Goal: Task Accomplishment & Management: Manage account settings

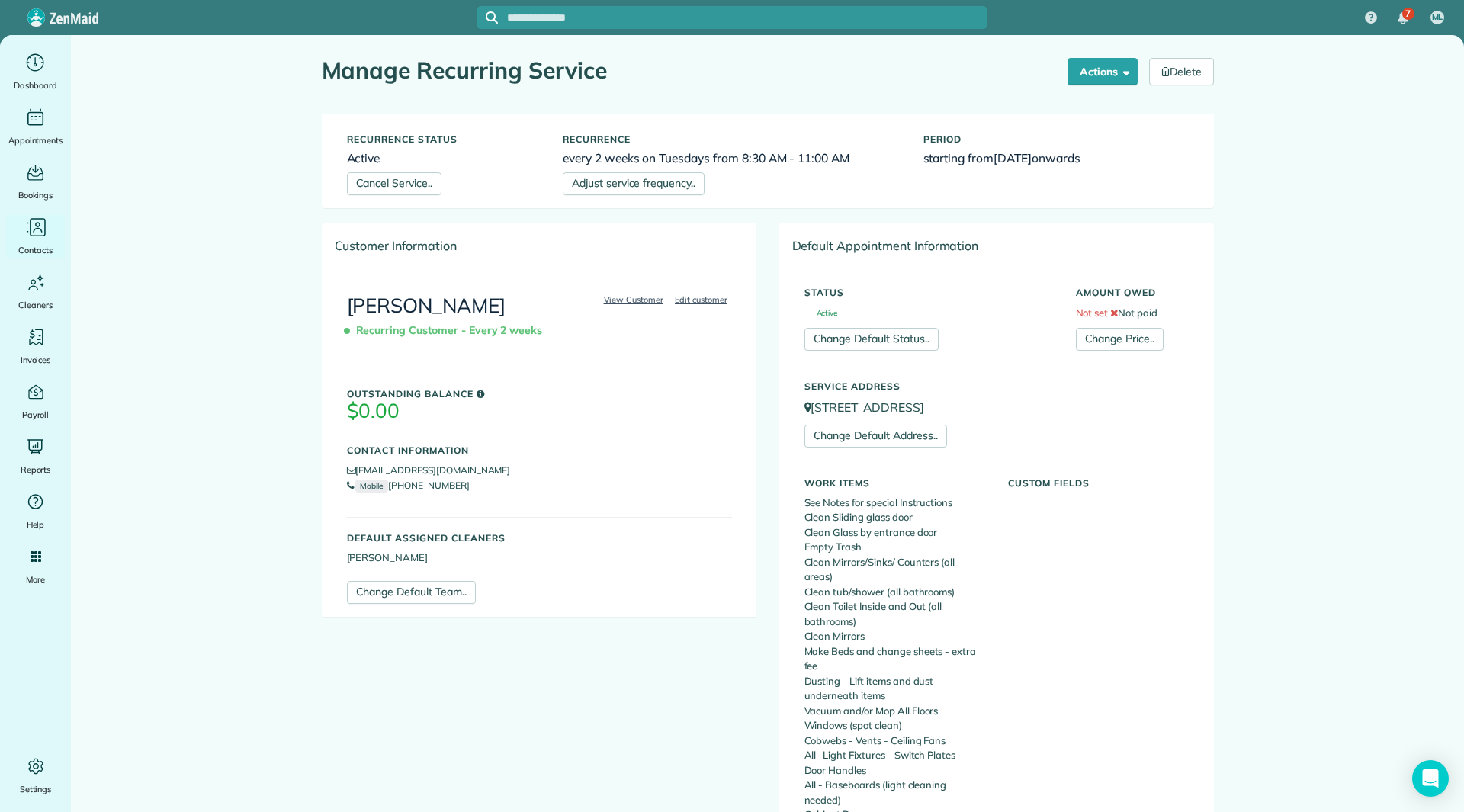
scroll to position [776, 0]
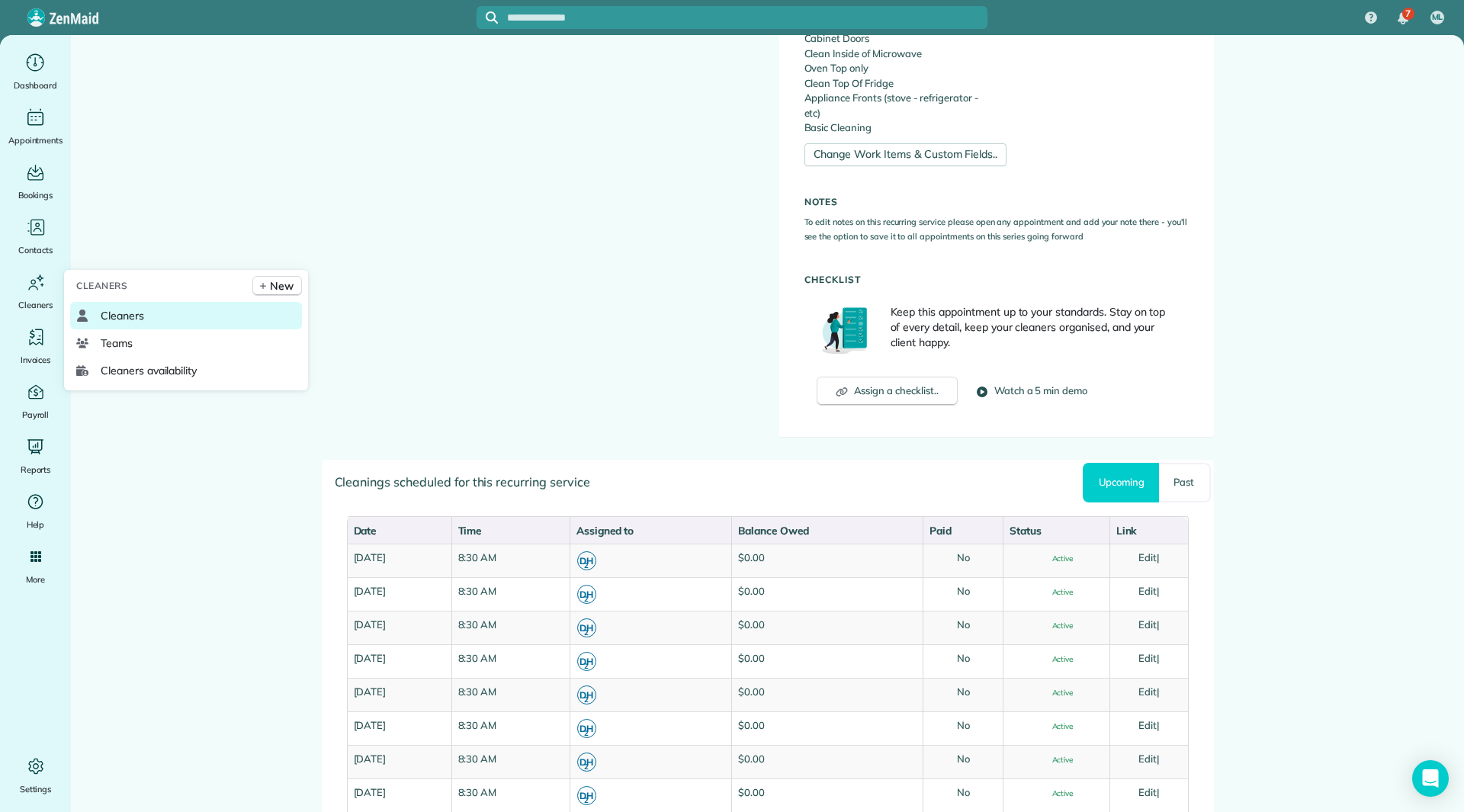
click at [121, 318] on span "Cleaners" at bounding box center [121, 315] width 43 height 15
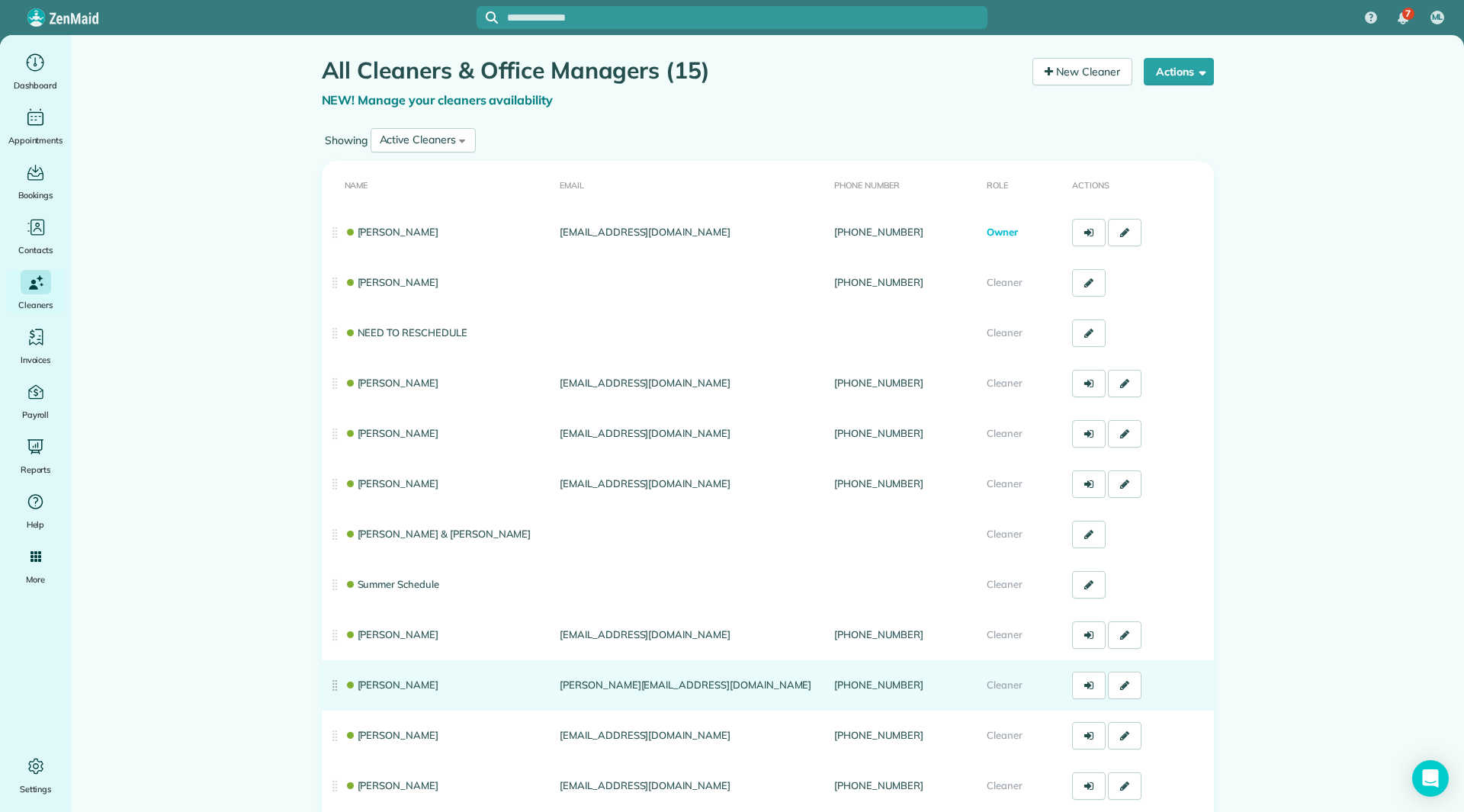
click at [376, 681] on link "[PERSON_NAME]" at bounding box center [392, 684] width 94 height 12
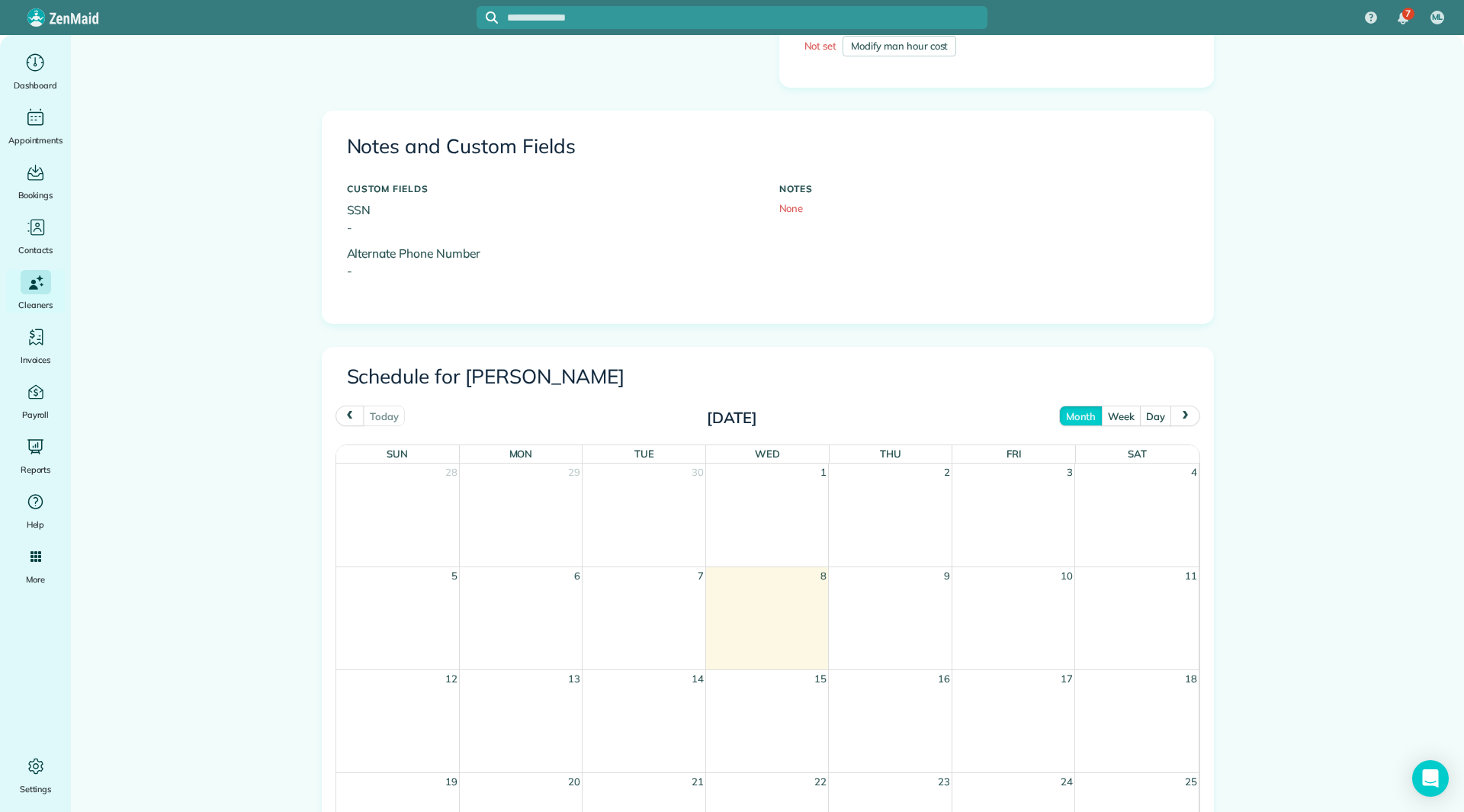
scroll to position [457, 0]
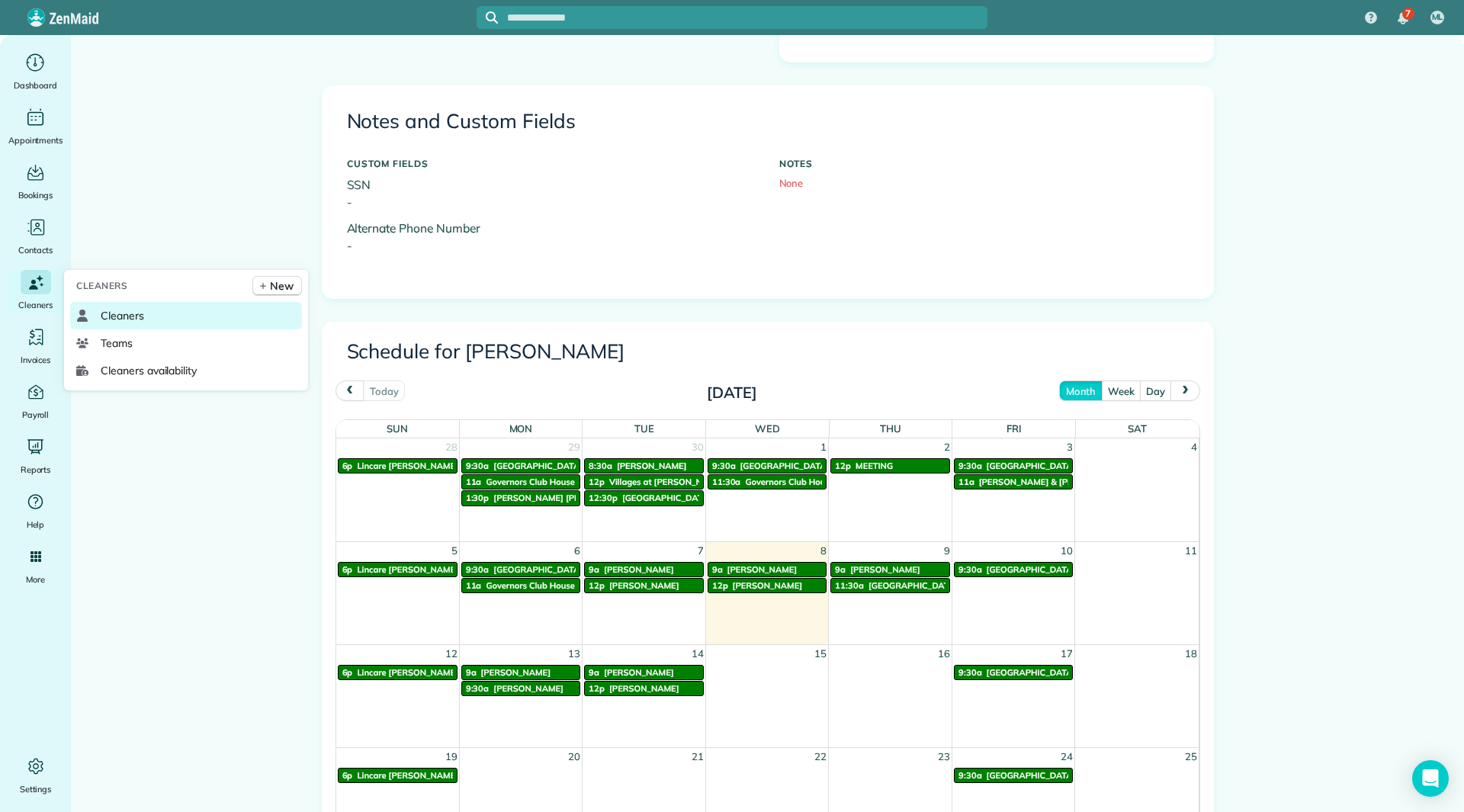
click at [119, 326] on link "Cleaners" at bounding box center [187, 315] width 232 height 27
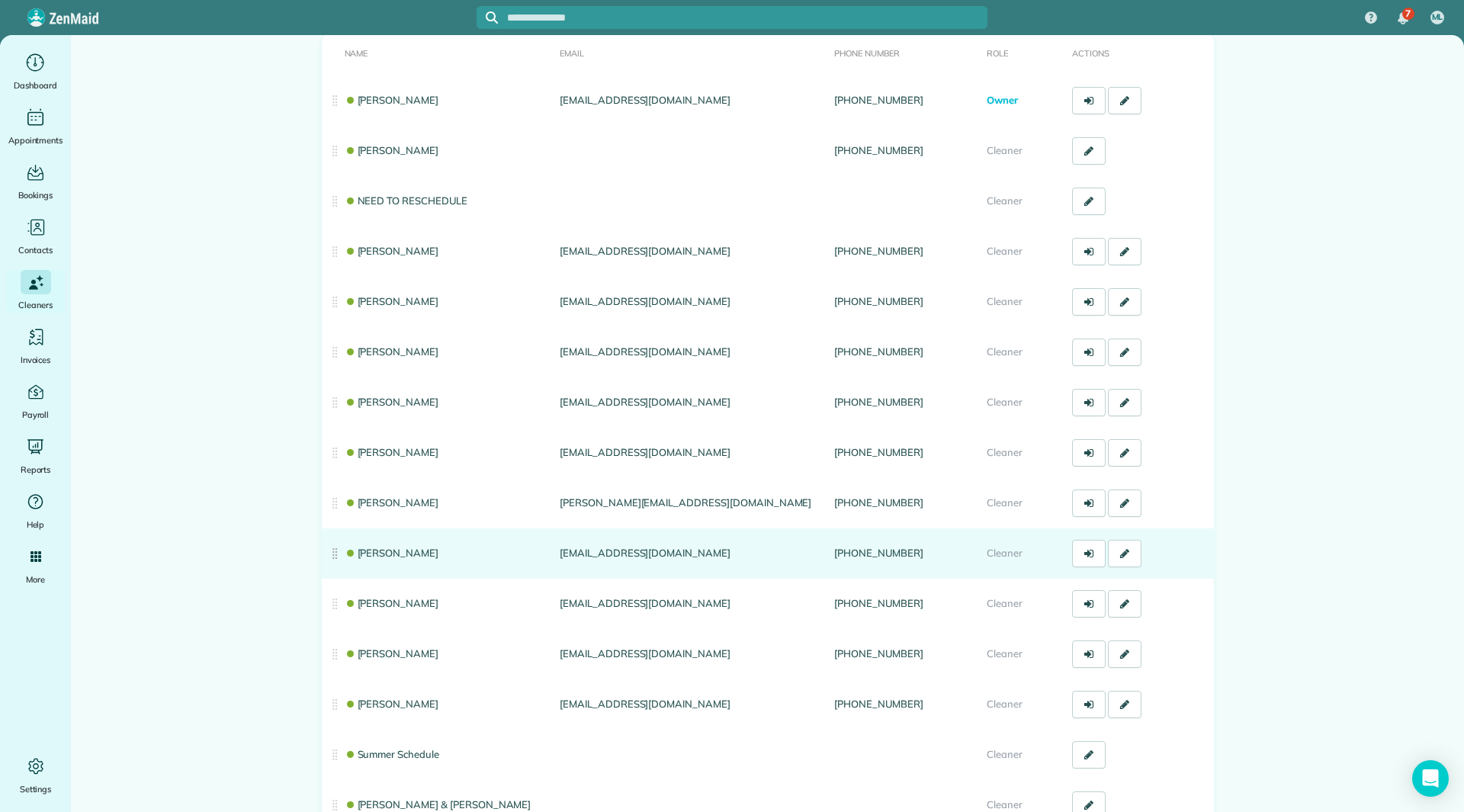
scroll to position [152, 0]
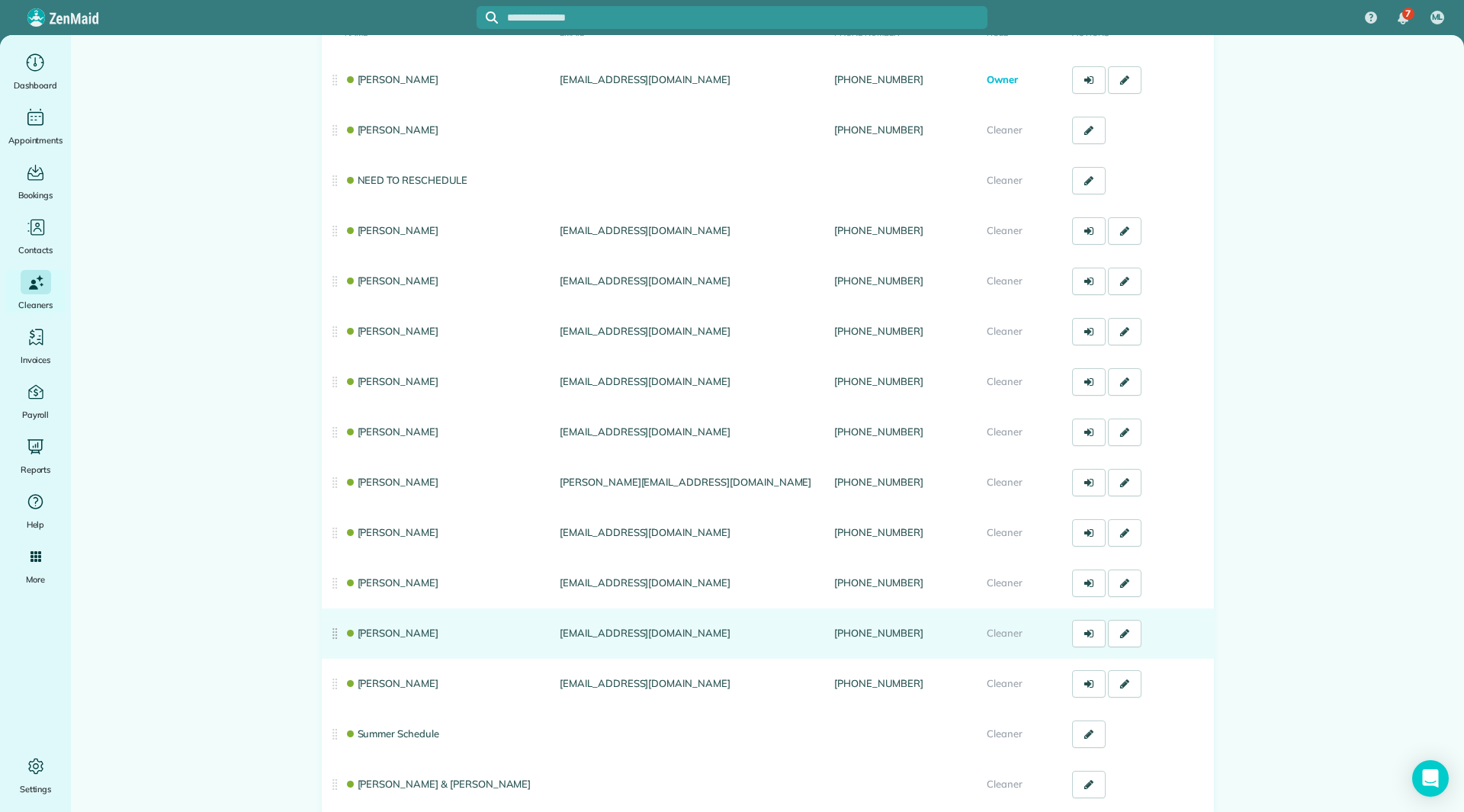
click at [384, 633] on link "Sandi Trowbridge" at bounding box center [392, 633] width 94 height 12
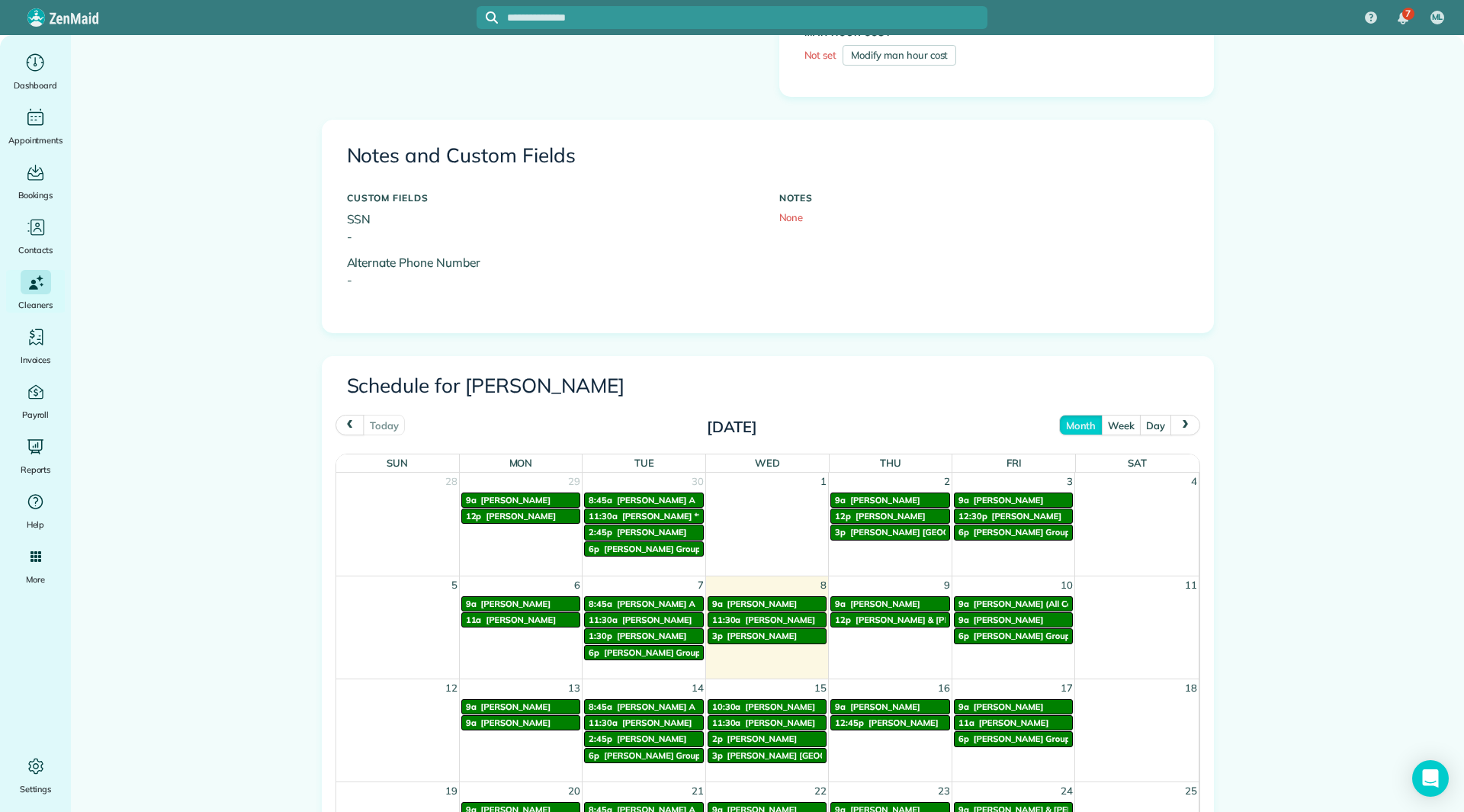
scroll to position [610, 0]
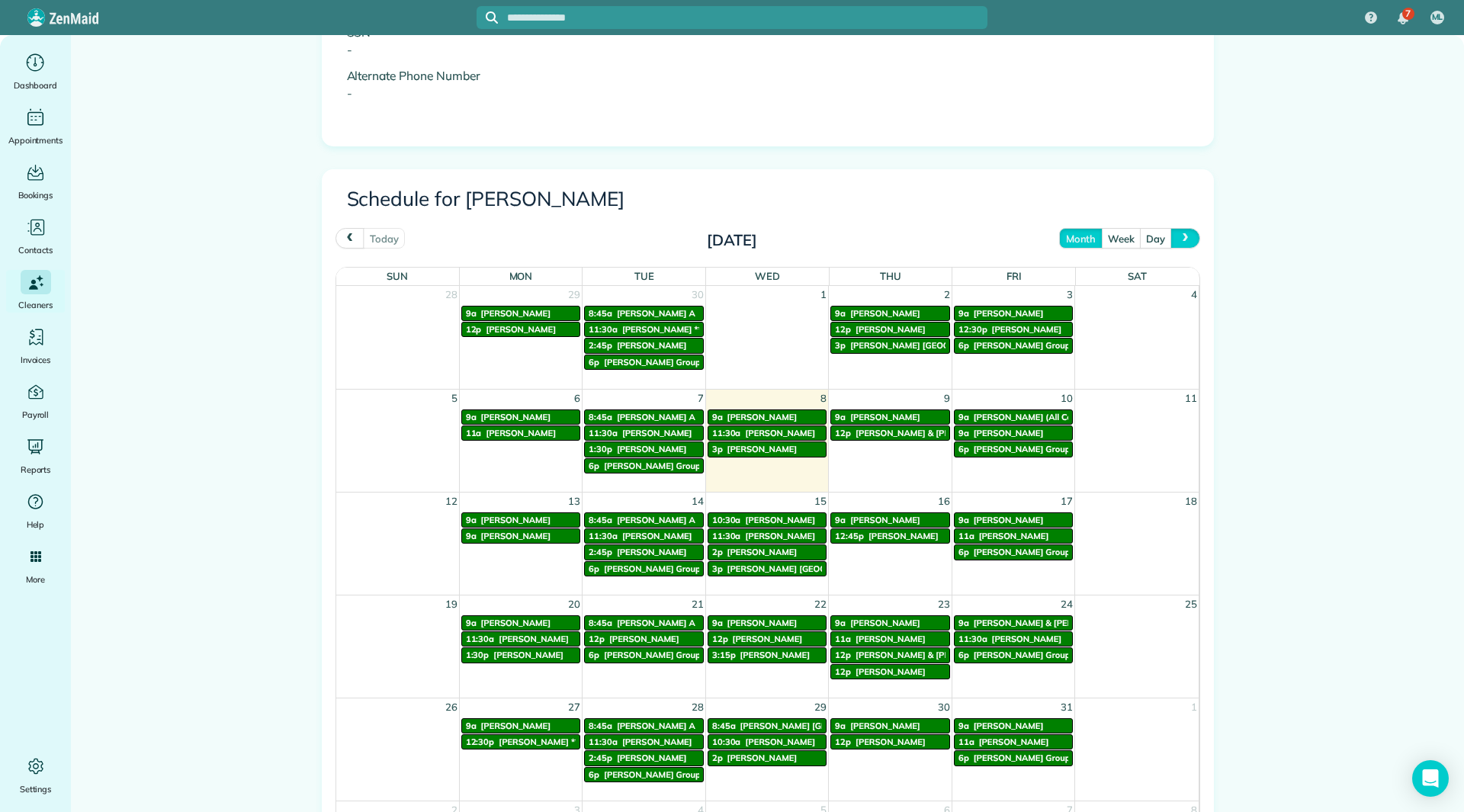
click at [1176, 245] on button "next" at bounding box center [1185, 238] width 29 height 20
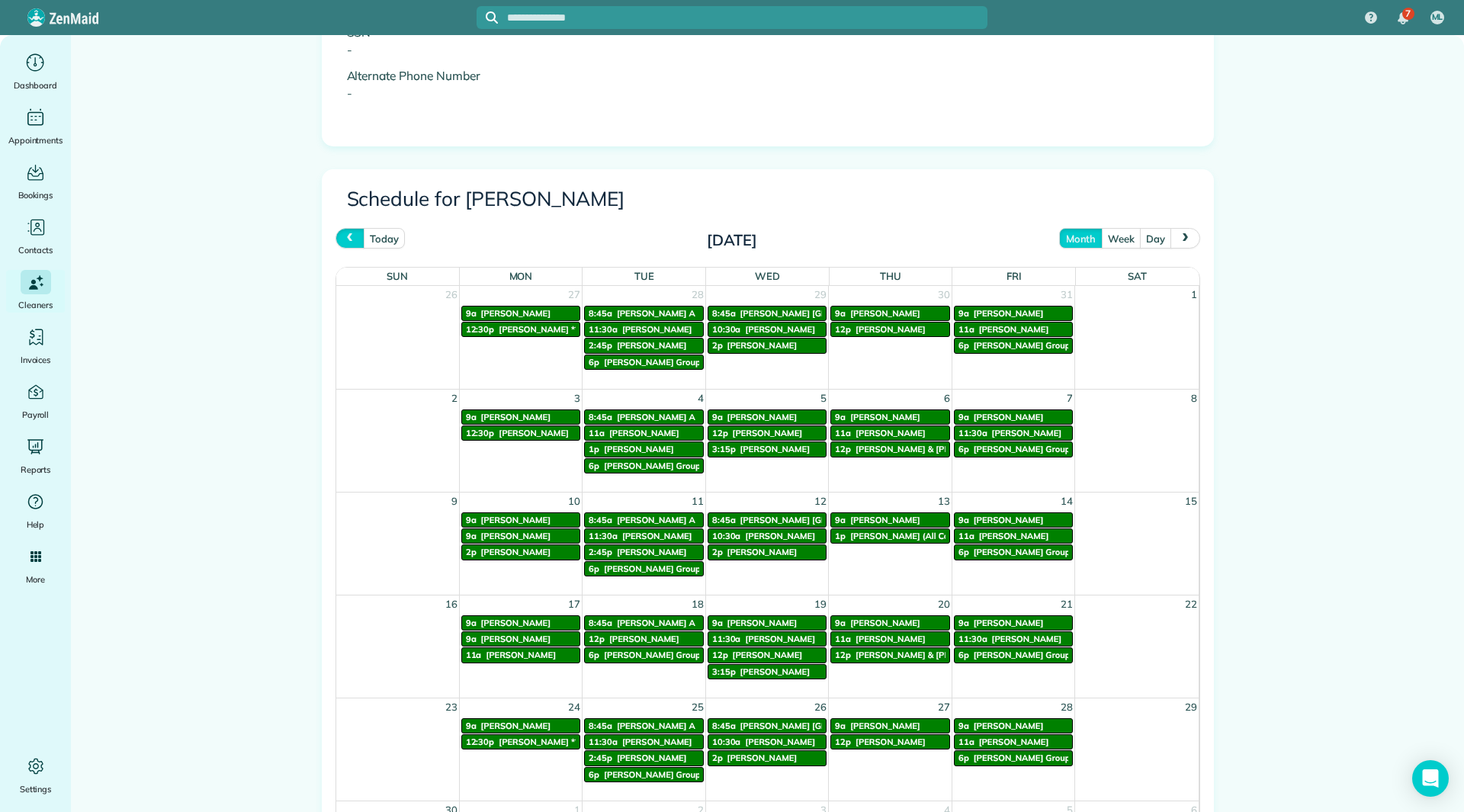
click at [346, 235] on span "prev" at bounding box center [350, 238] width 12 height 10
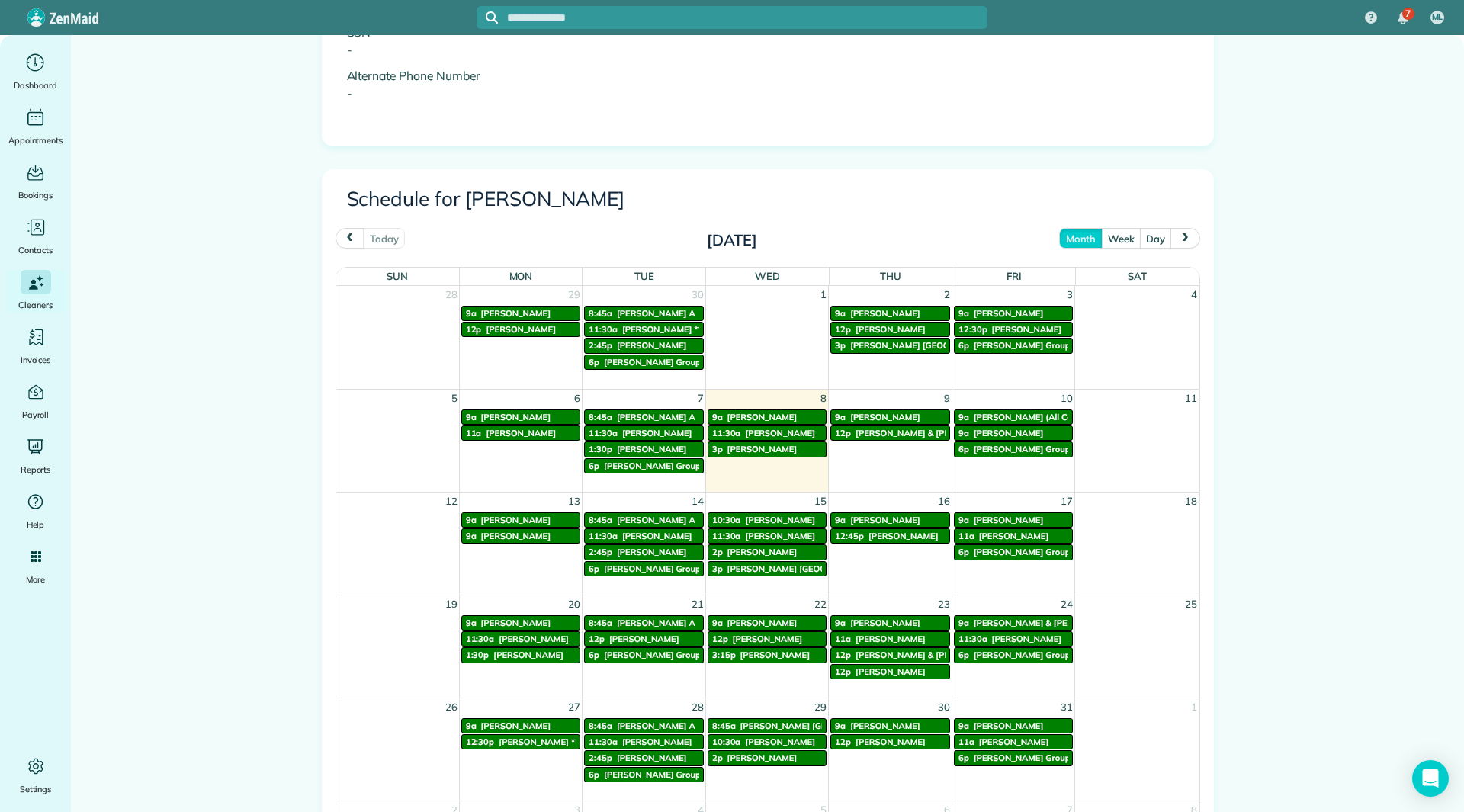
click at [1000, 413] on span "Glenna Lunn (All County Cleaning)" at bounding box center [1052, 417] width 157 height 11
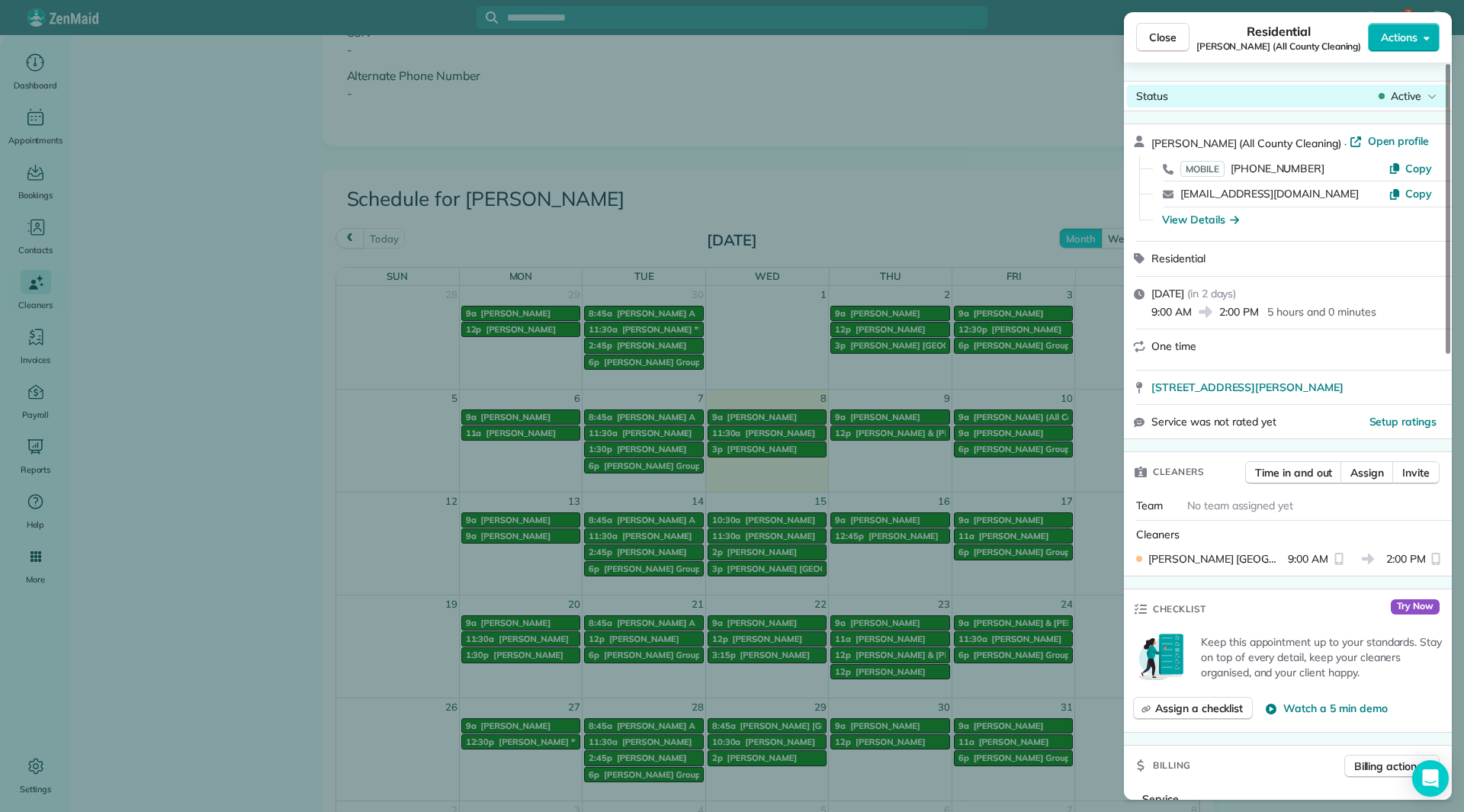
click at [1412, 94] on span "Active" at bounding box center [1406, 96] width 31 height 15
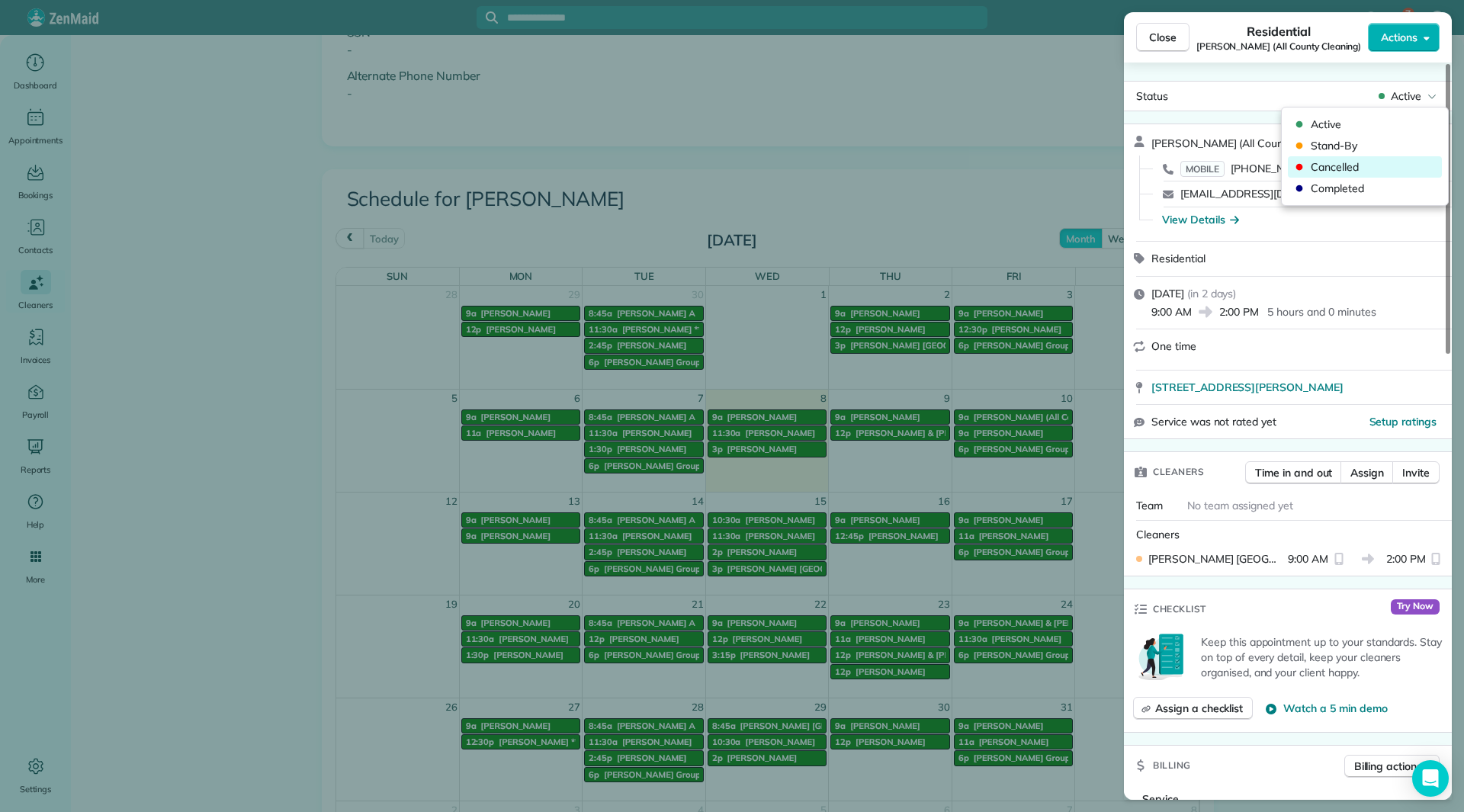
click at [1356, 173] on span "Cancelled" at bounding box center [1375, 166] width 128 height 15
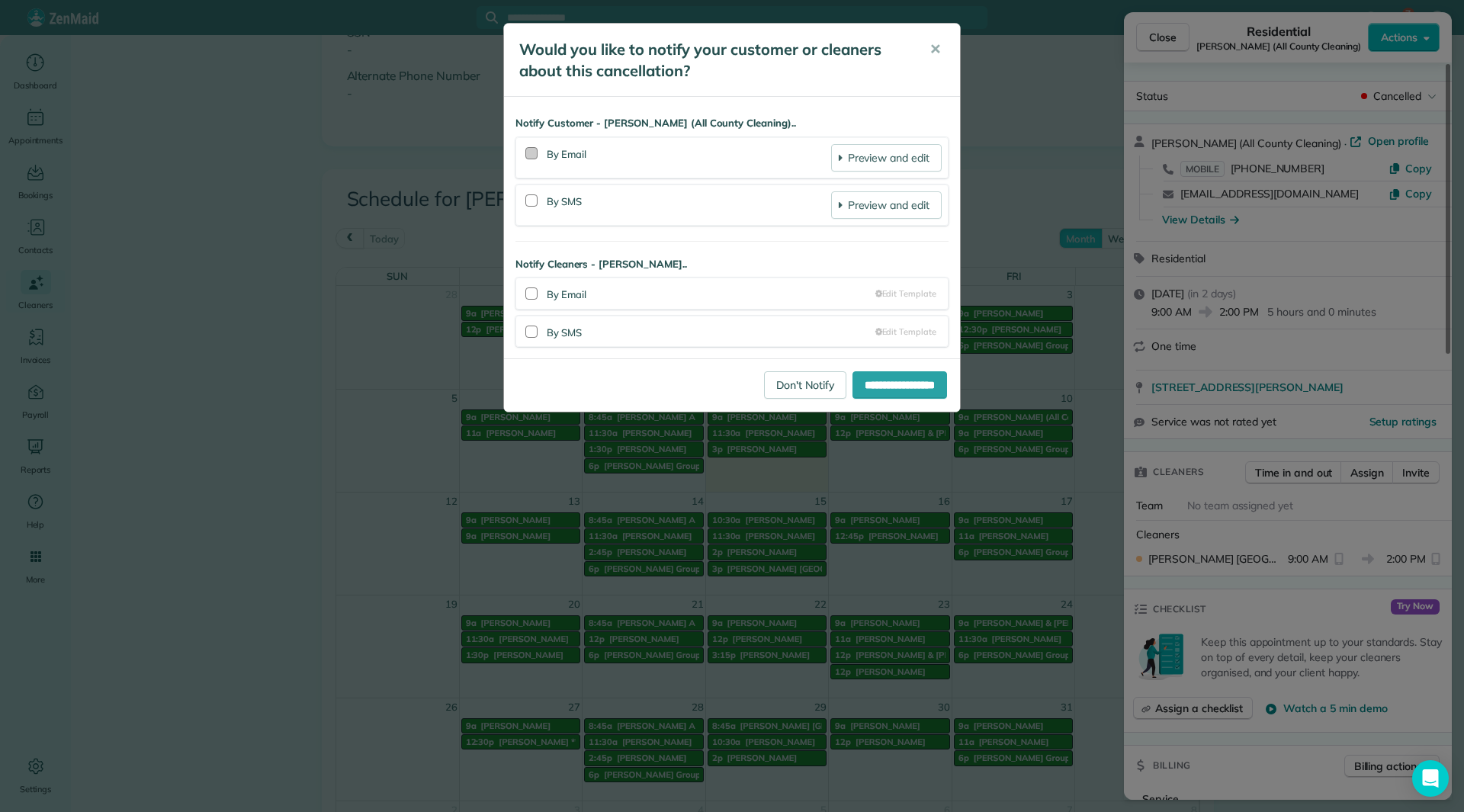
click at [526, 151] on div at bounding box center [531, 153] width 12 height 12
click at [530, 337] on div at bounding box center [531, 332] width 12 height 12
click at [867, 375] on input "**********" at bounding box center [899, 384] width 94 height 27
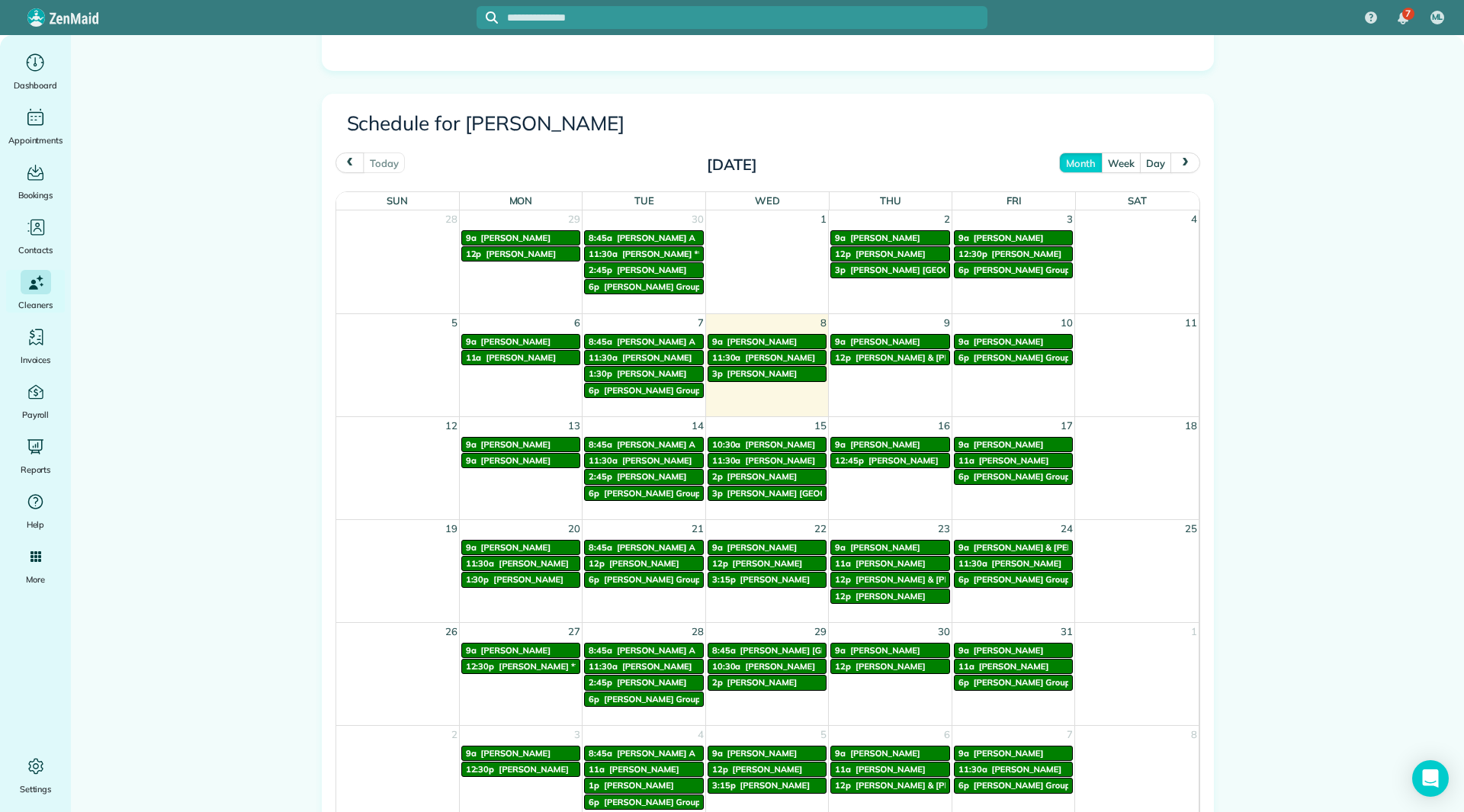
scroll to position [686, 0]
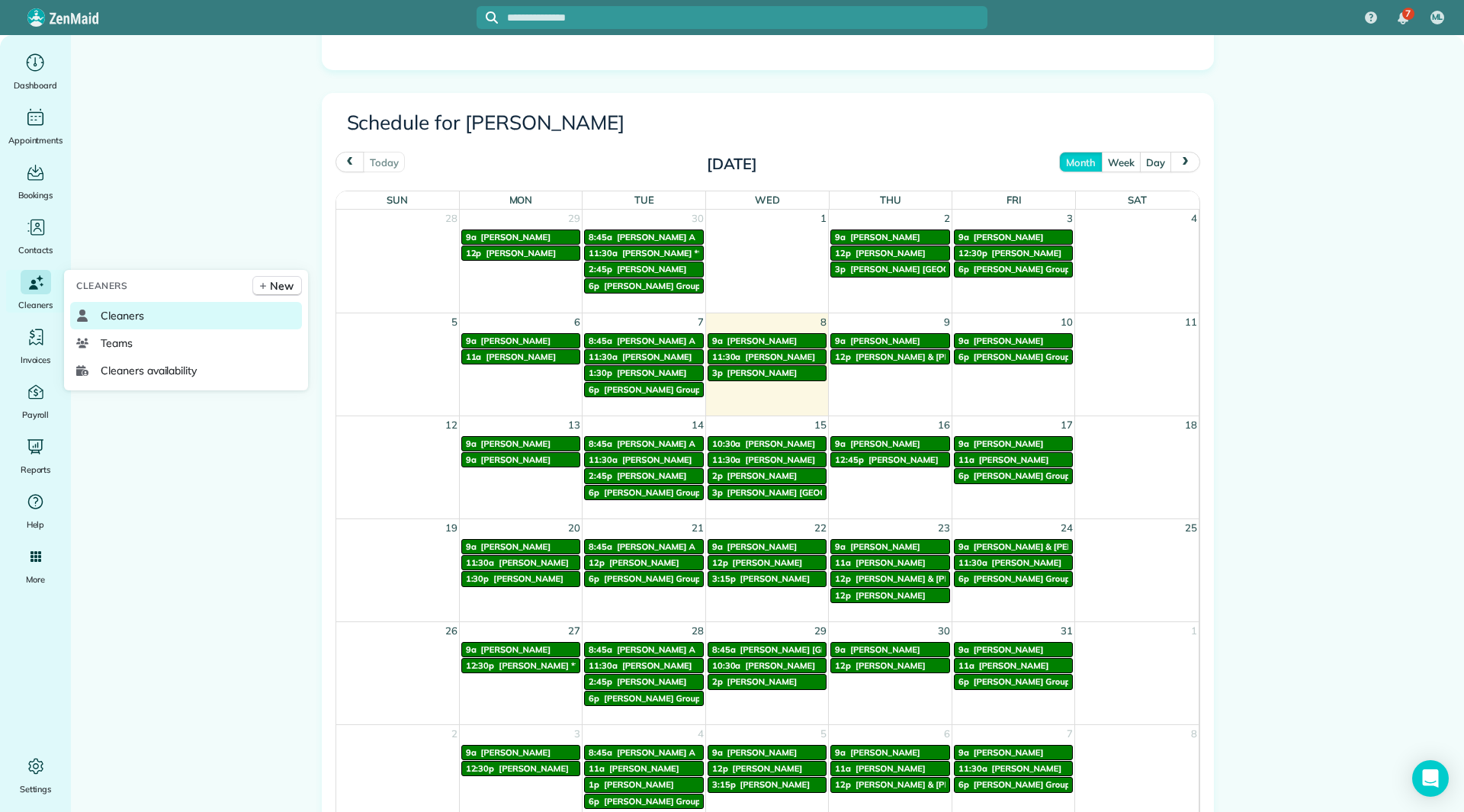
click at [135, 307] on link "Cleaners" at bounding box center [187, 315] width 232 height 27
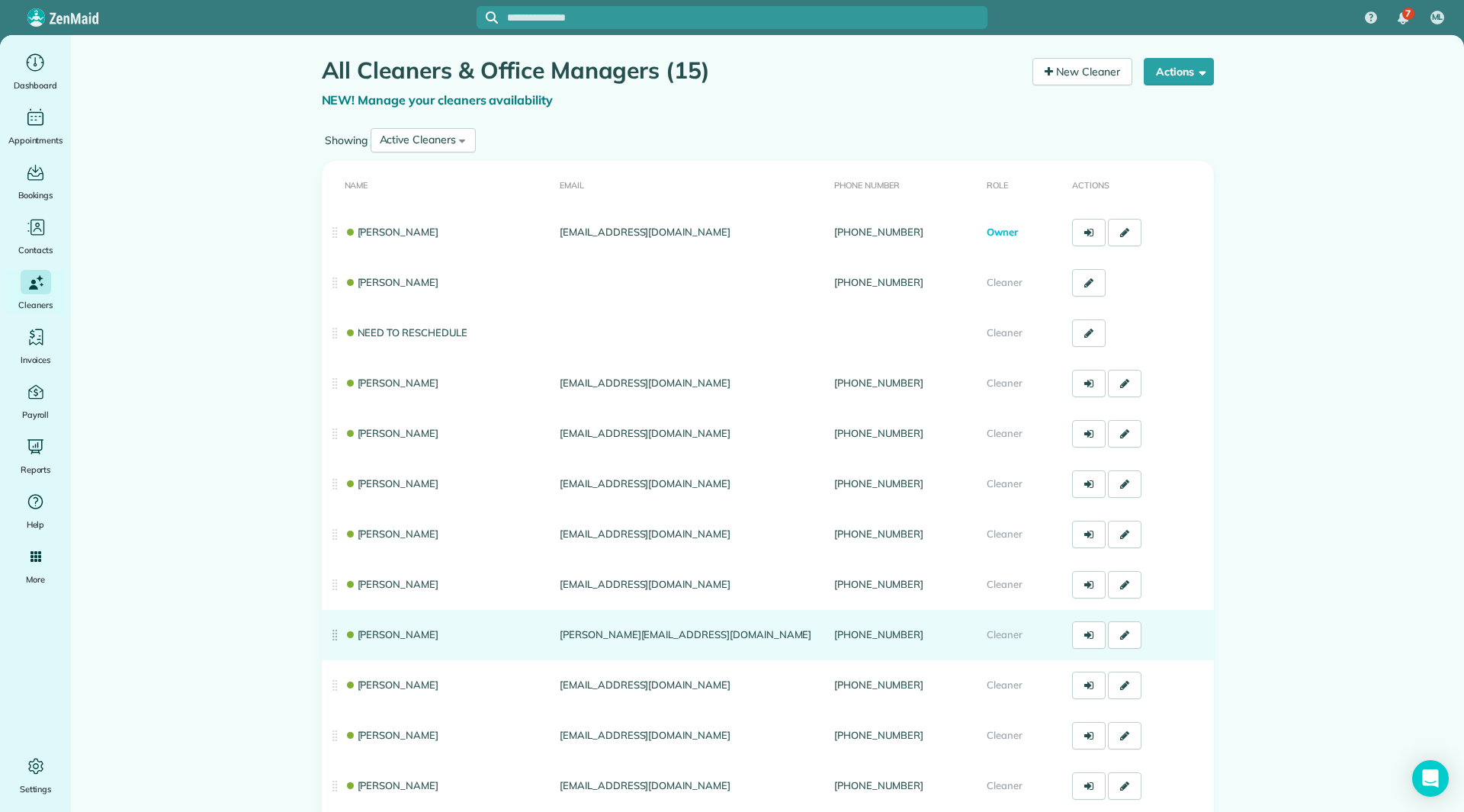
click at [389, 637] on link "[PERSON_NAME]" at bounding box center [392, 634] width 94 height 12
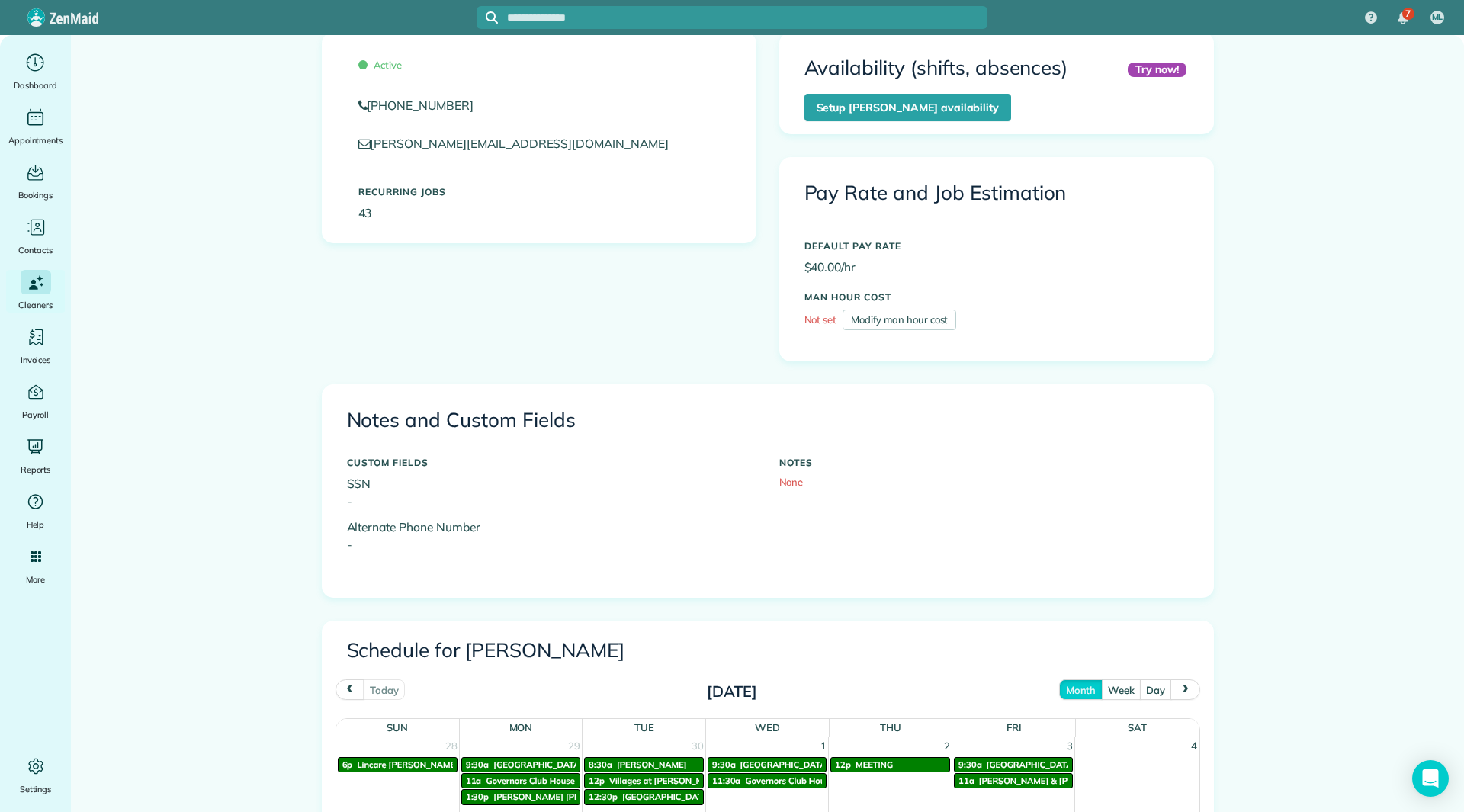
scroll to position [610, 0]
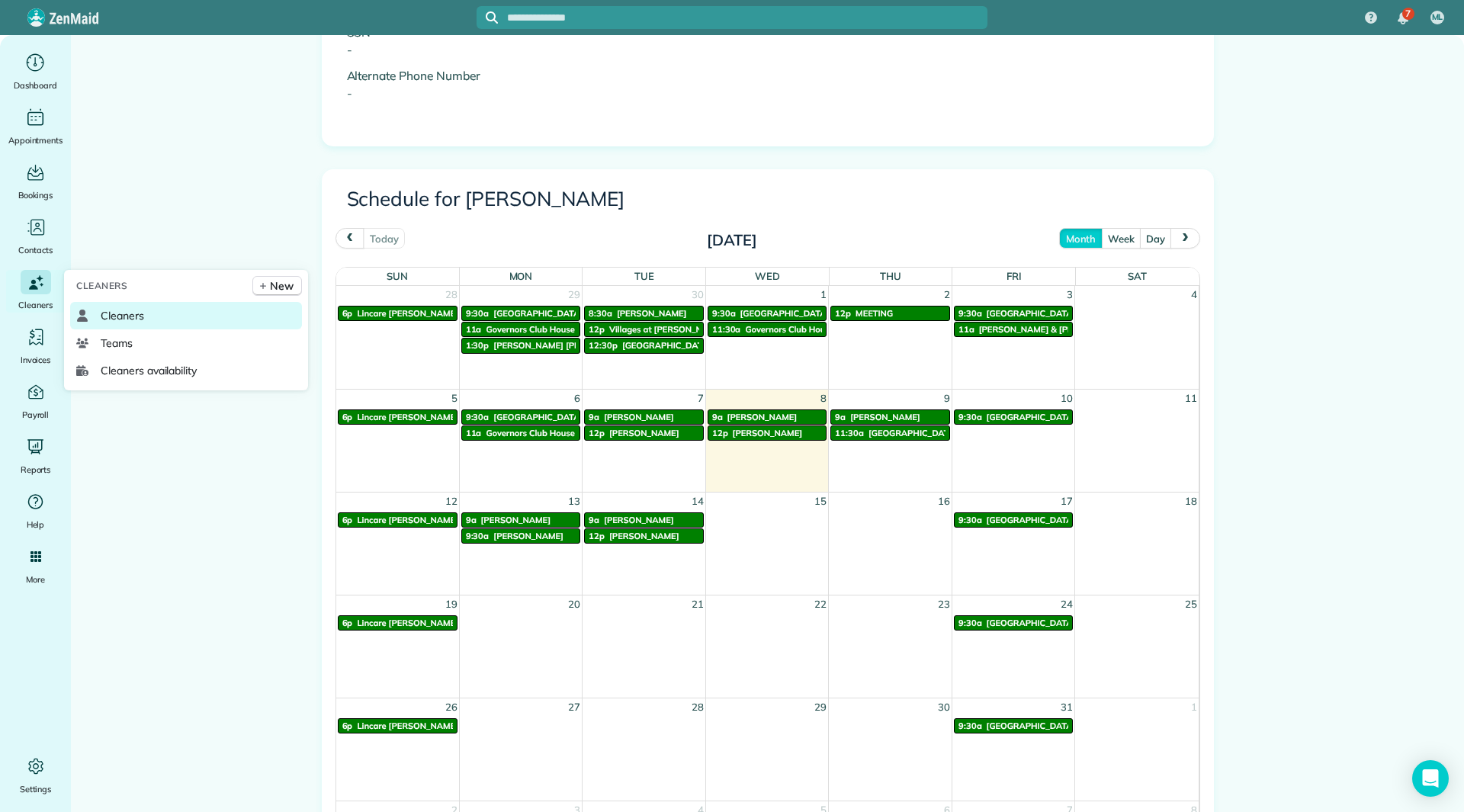
click at [100, 309] on link "Cleaners" at bounding box center [187, 315] width 232 height 27
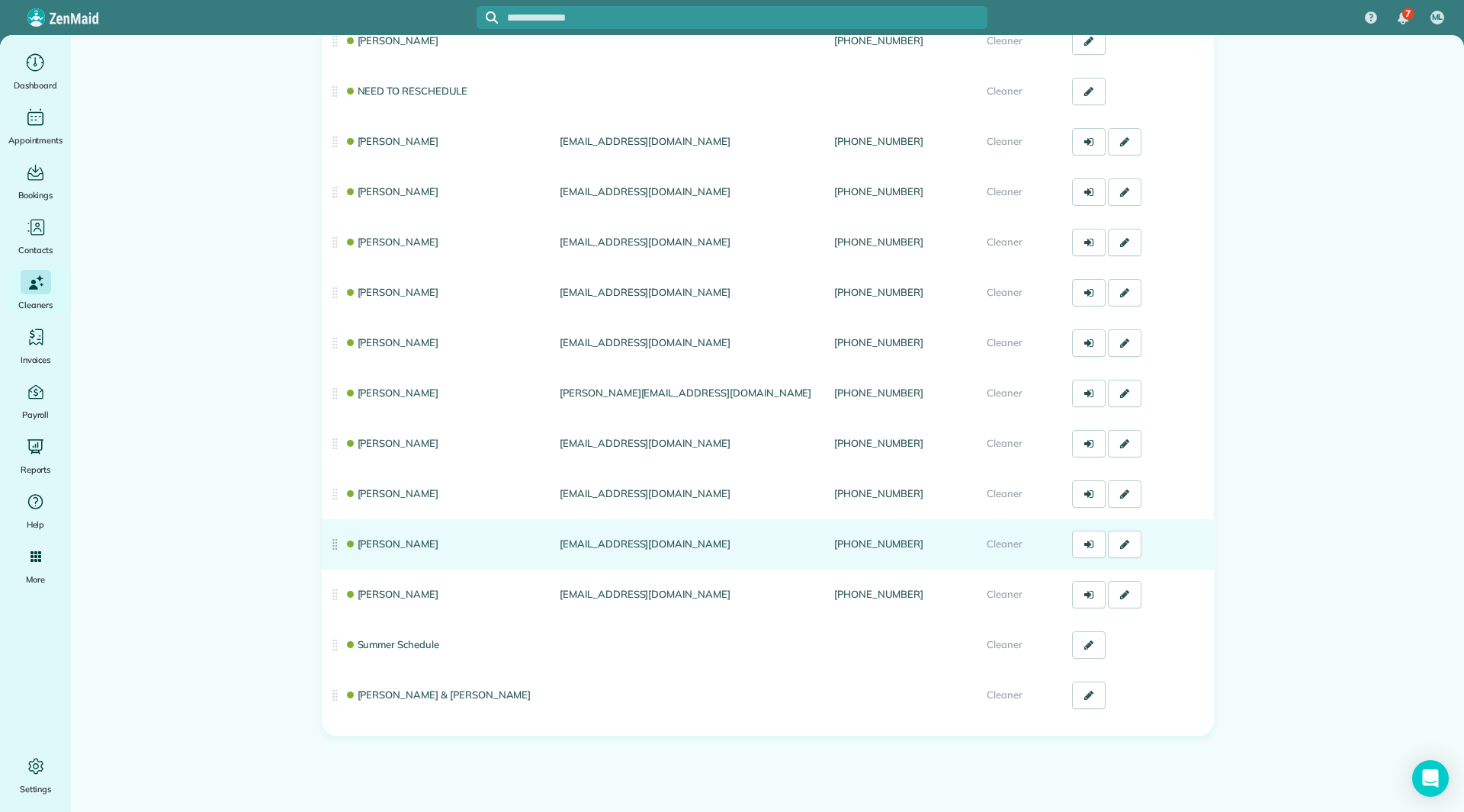
scroll to position [243, 0]
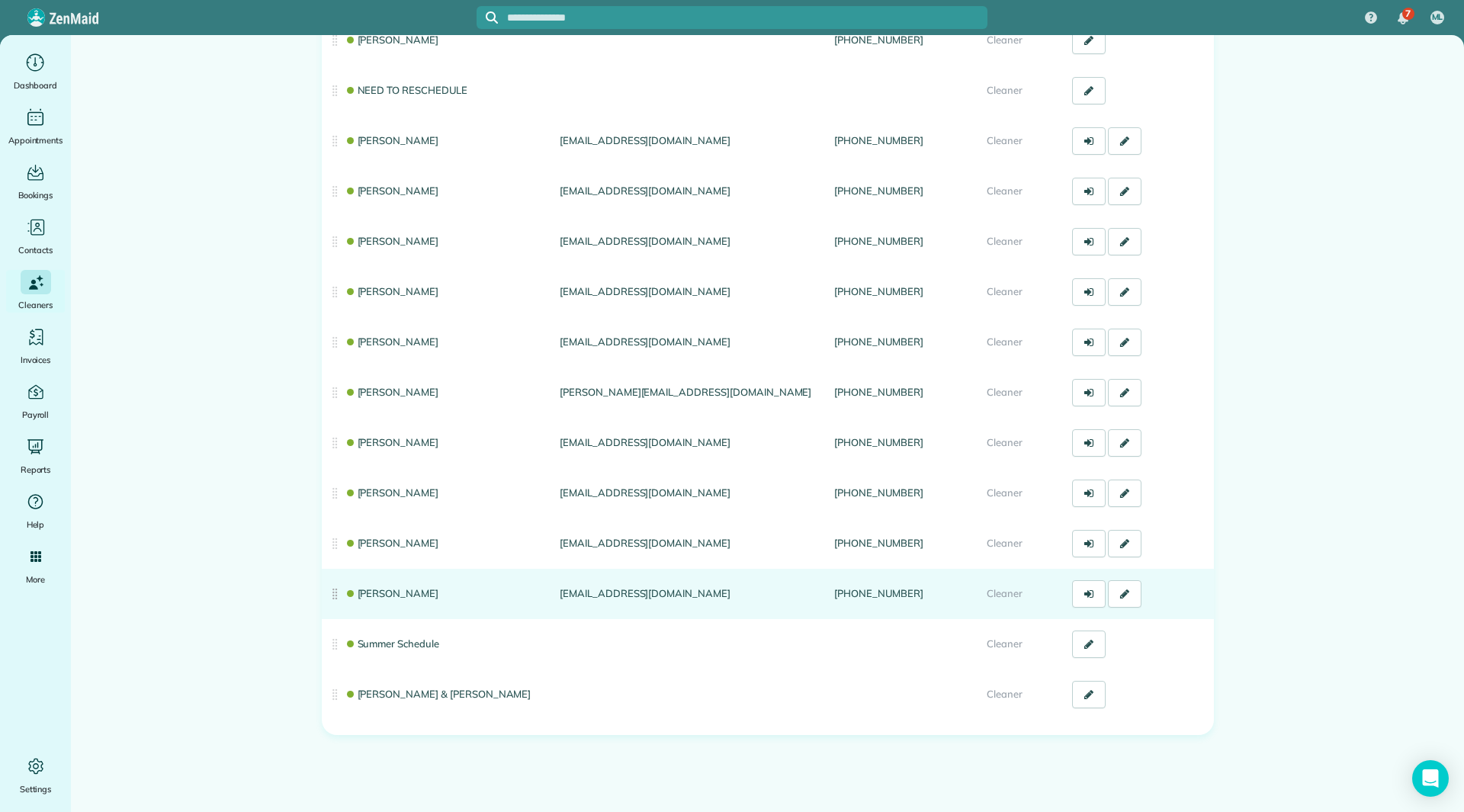
click at [398, 597] on link "[PERSON_NAME]" at bounding box center [392, 593] width 94 height 12
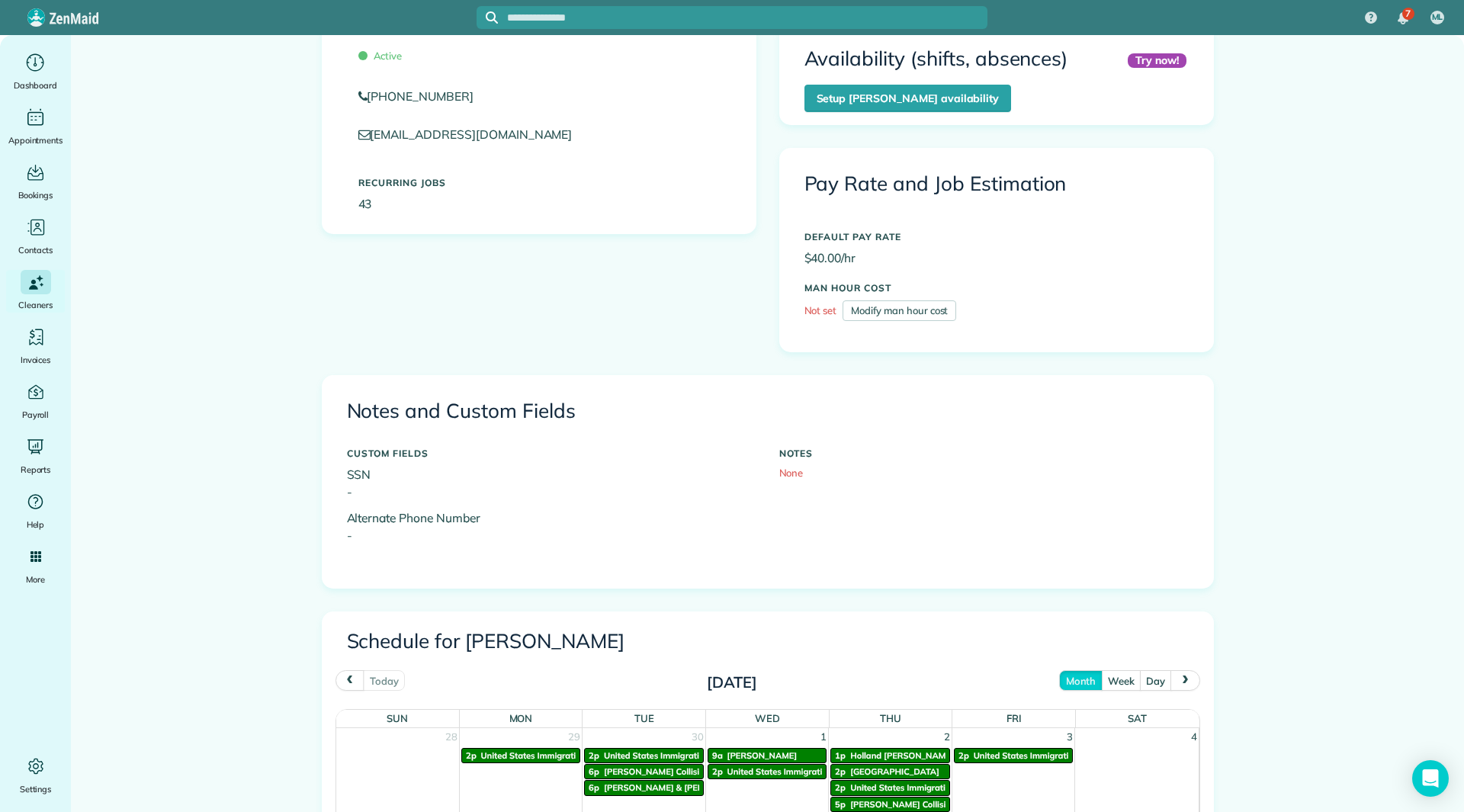
scroll to position [610, 0]
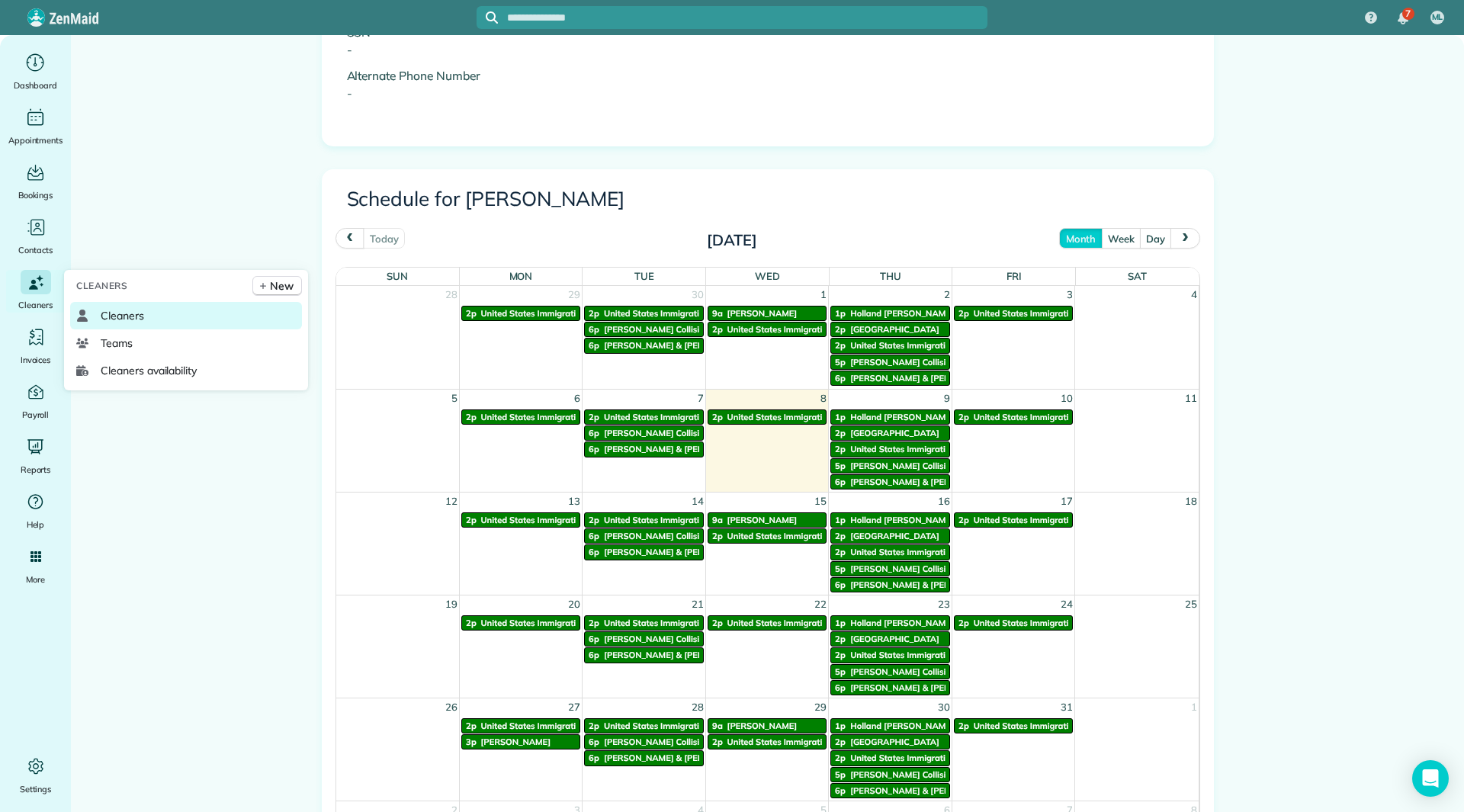
click at [102, 312] on span "Cleaners" at bounding box center [121, 315] width 43 height 15
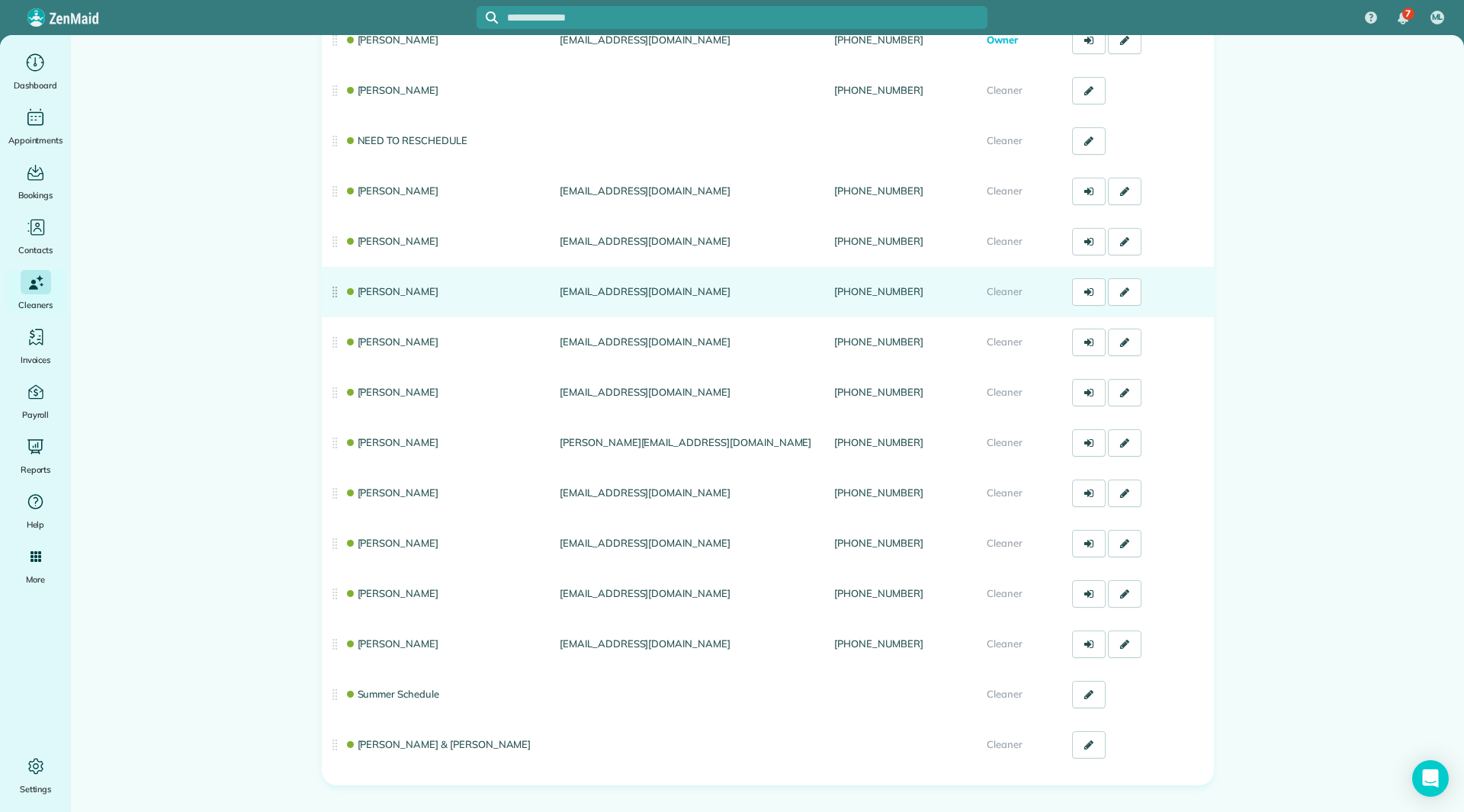
scroll to position [229, 0]
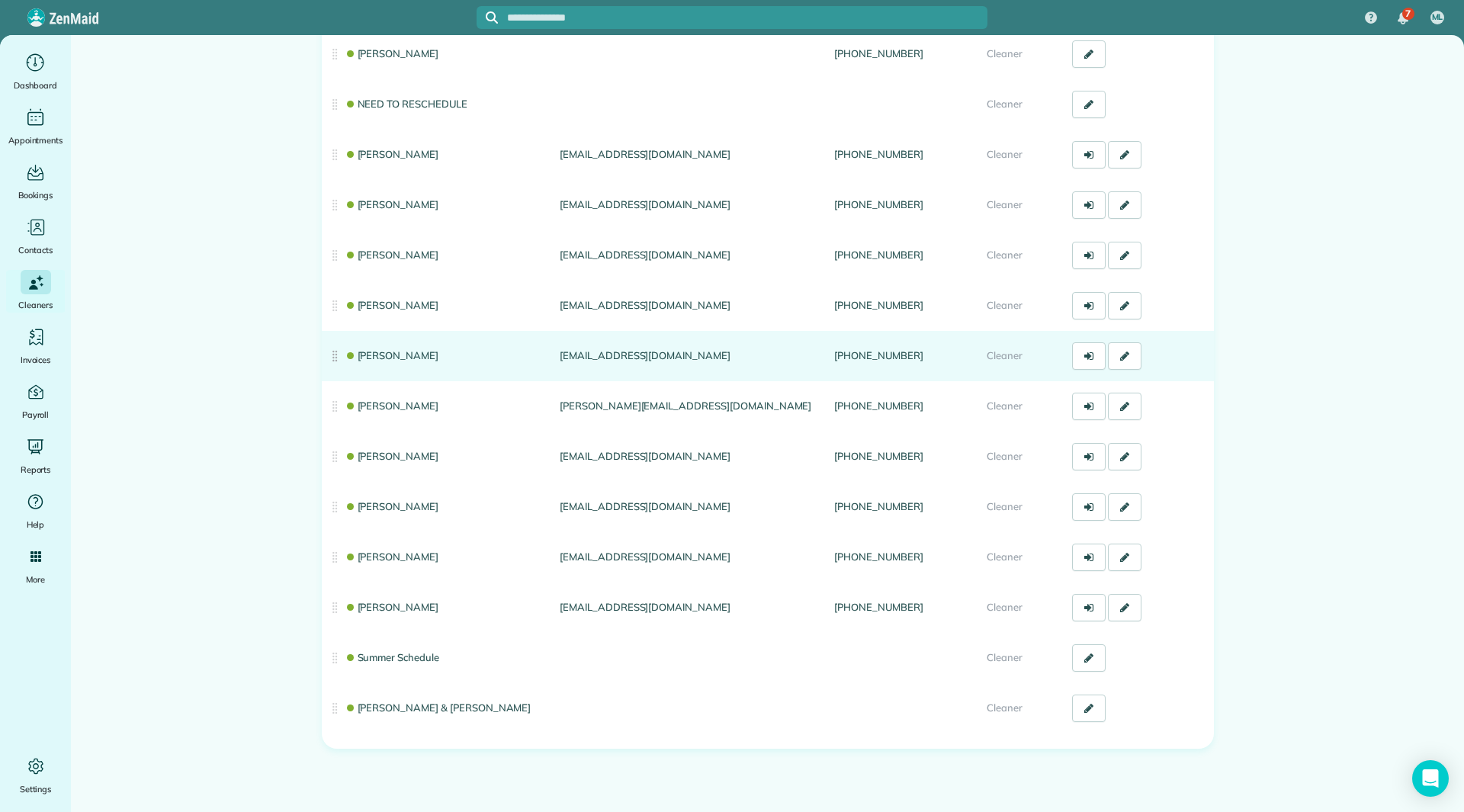
click at [392, 358] on link "[PERSON_NAME]" at bounding box center [392, 355] width 94 height 12
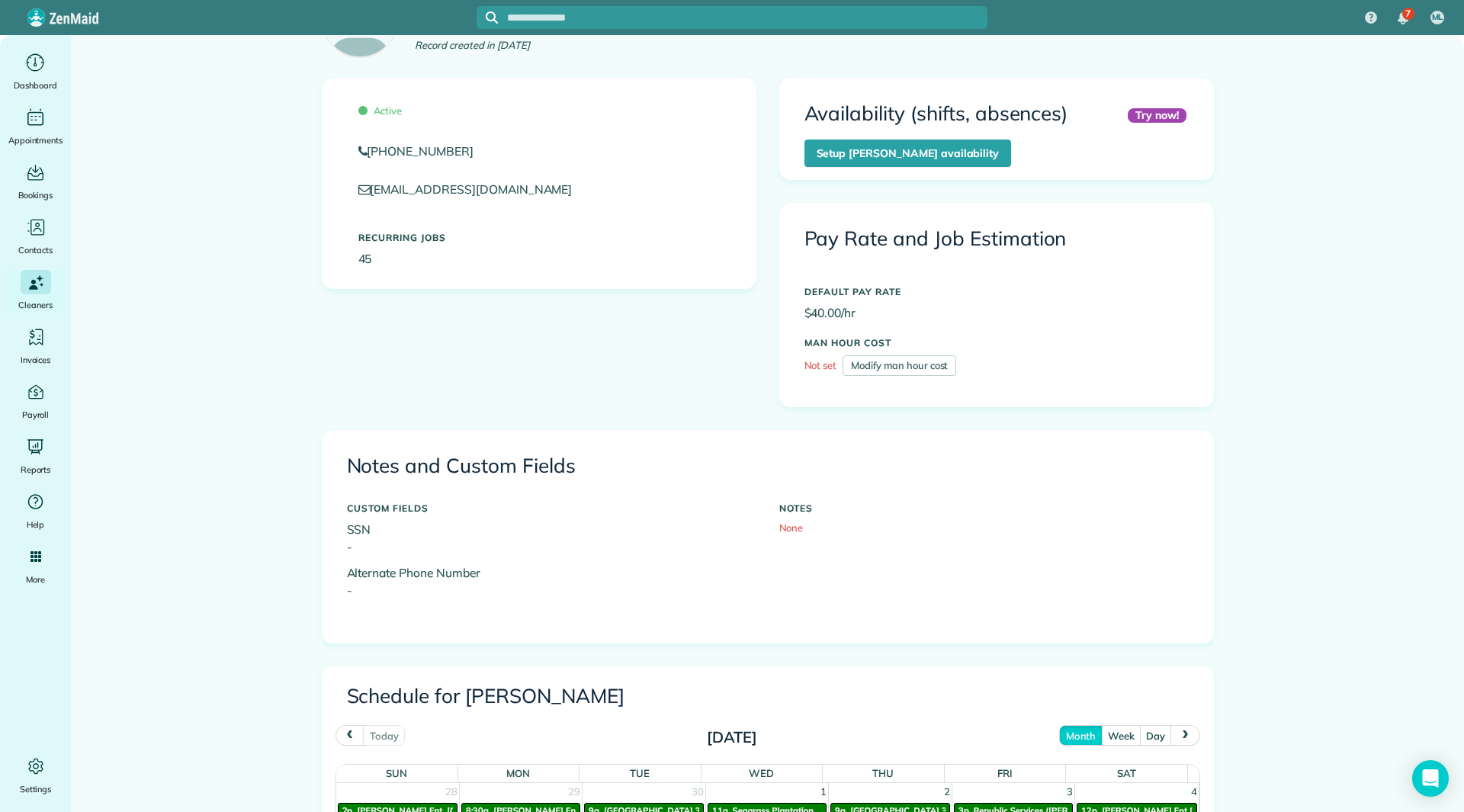
scroll to position [534, 0]
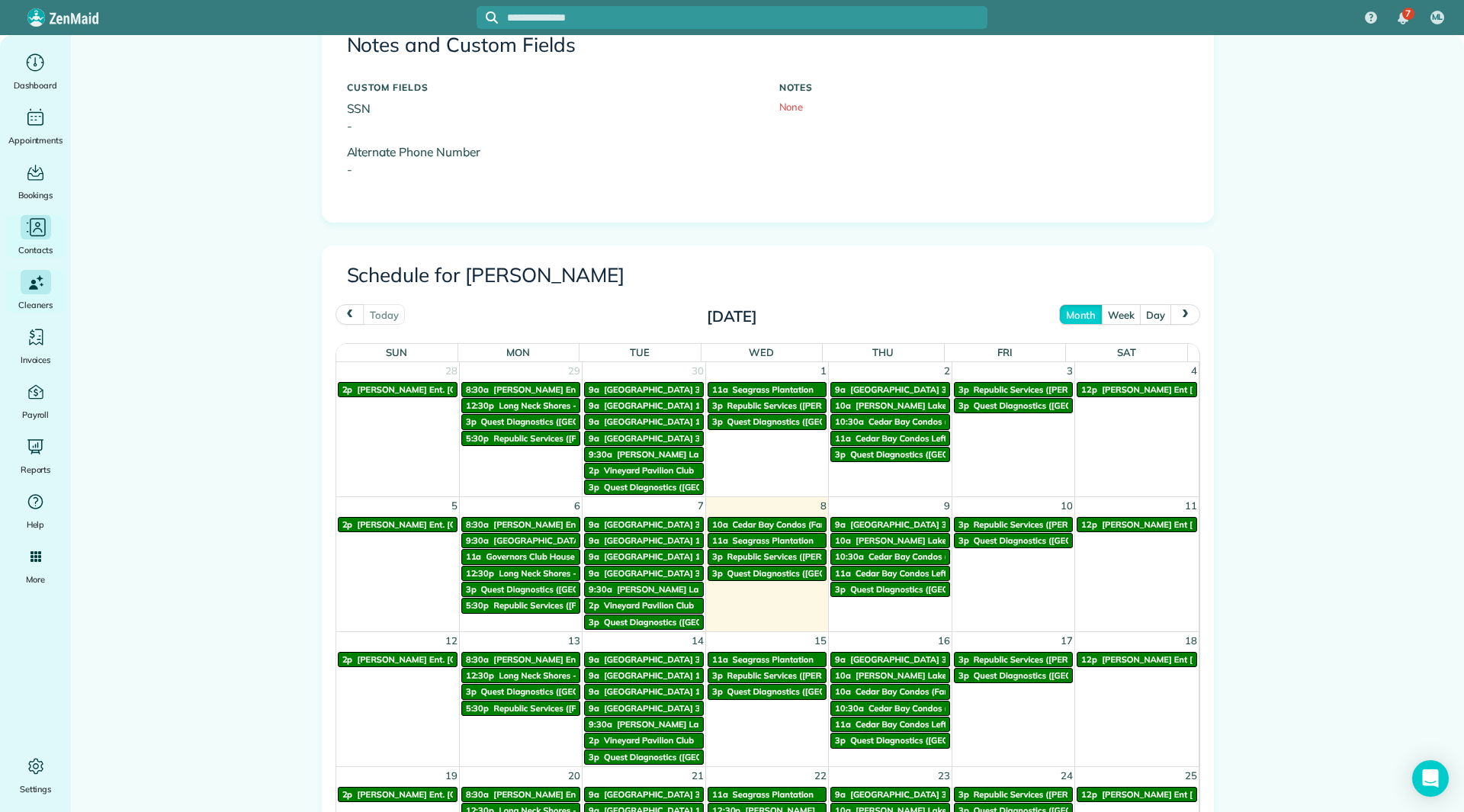
click at [51, 226] on div "Contacts" at bounding box center [35, 236] width 61 height 43
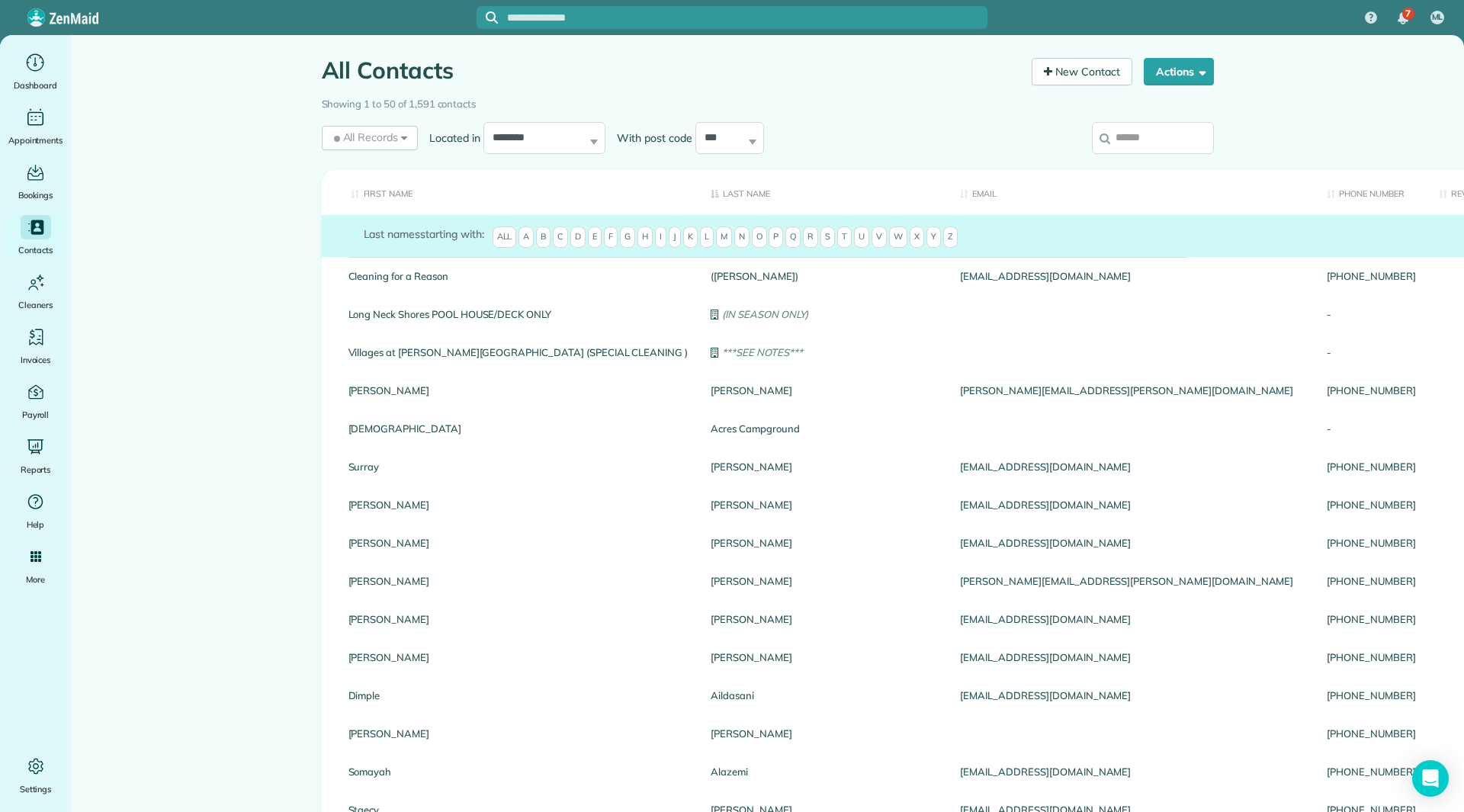
click at [1137, 135] on input "search" at bounding box center [1153, 138] width 122 height 32
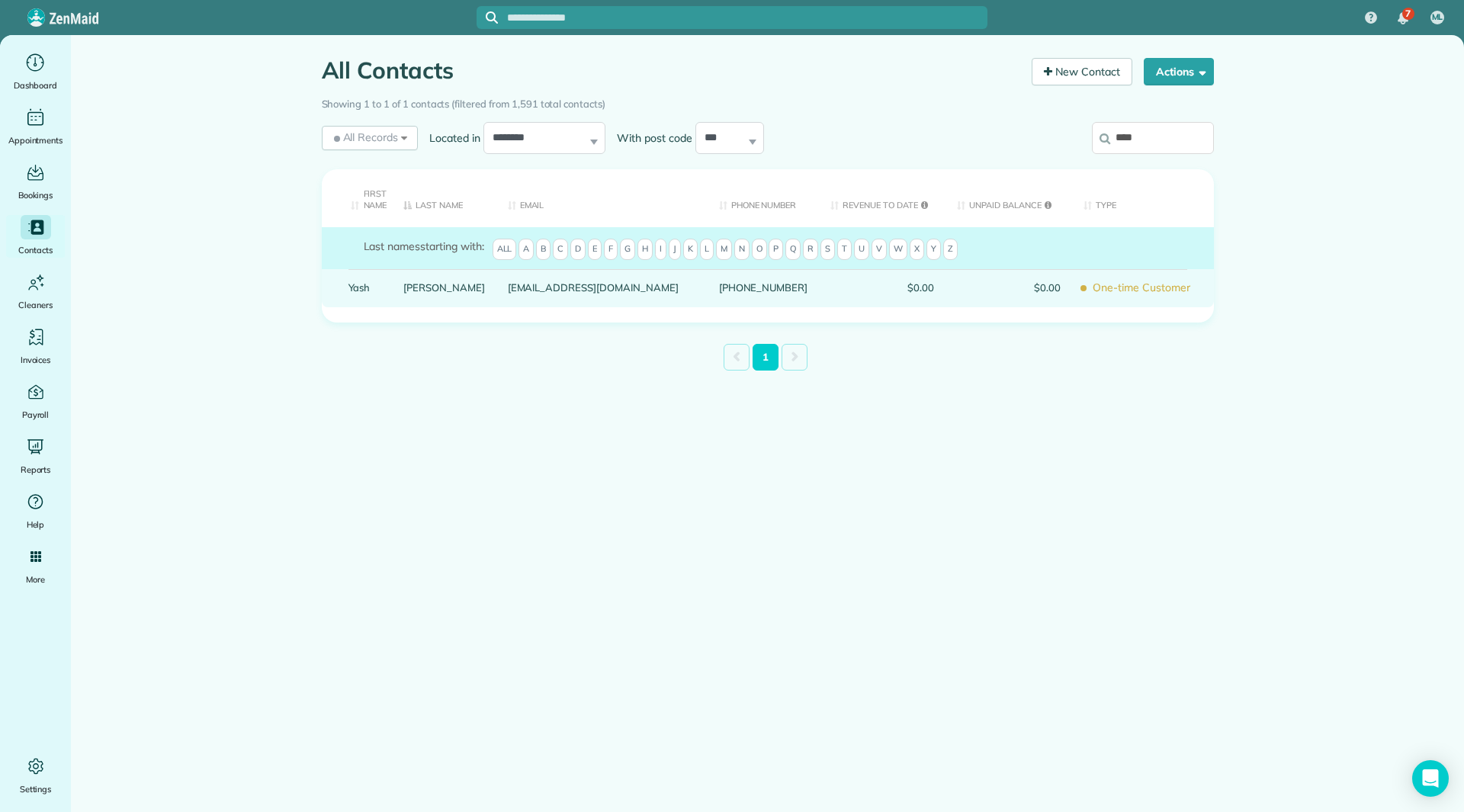
type input "****"
click at [368, 285] on link "Yash" at bounding box center [364, 288] width 33 height 11
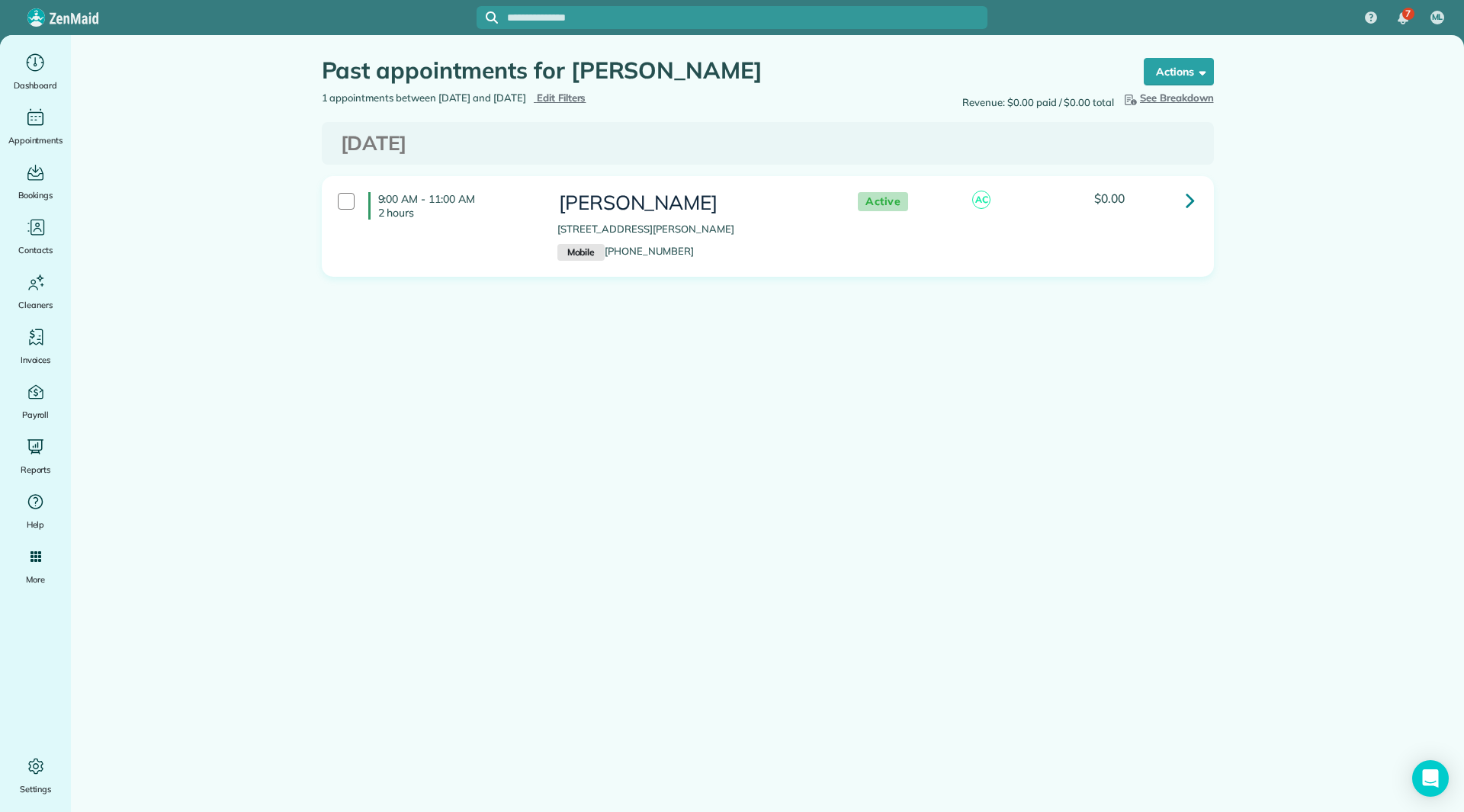
click at [1197, 196] on link at bounding box center [1190, 200] width 31 height 31
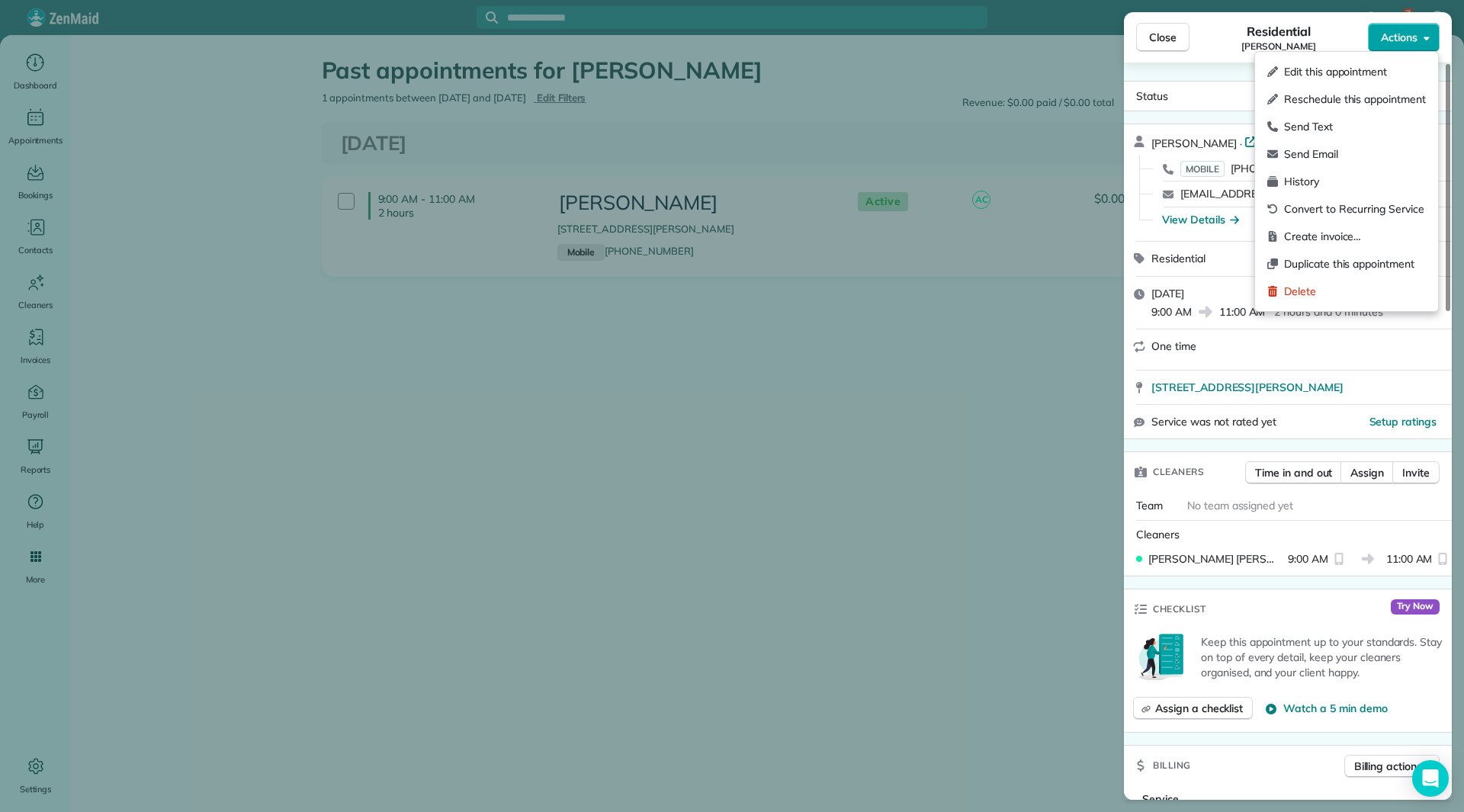
click at [1389, 33] on span "Actions" at bounding box center [1400, 37] width 37 height 15
click at [1345, 77] on span "Edit this appointment" at bounding box center [1355, 71] width 142 height 15
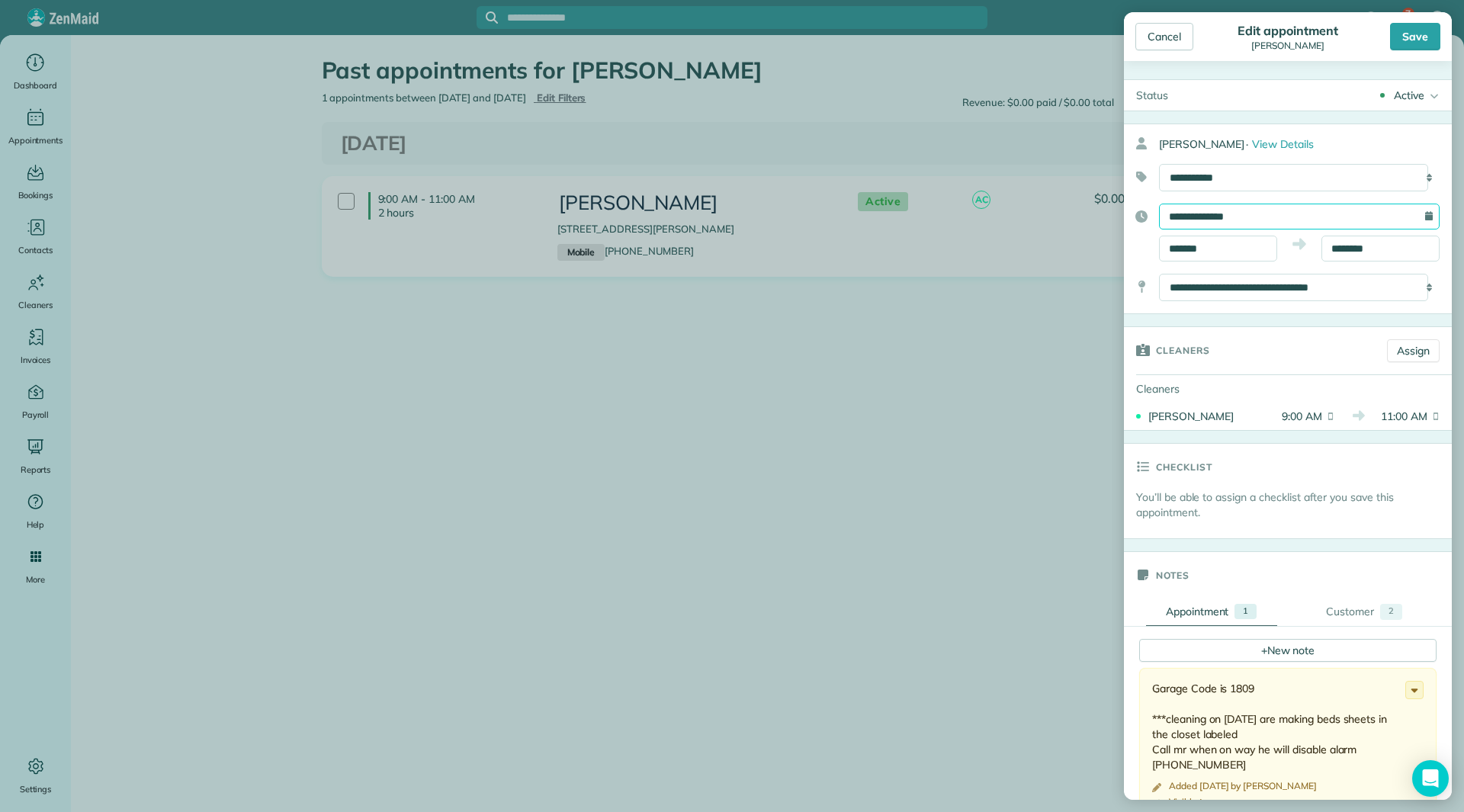
click at [1263, 209] on input "**********" at bounding box center [1299, 216] width 281 height 26
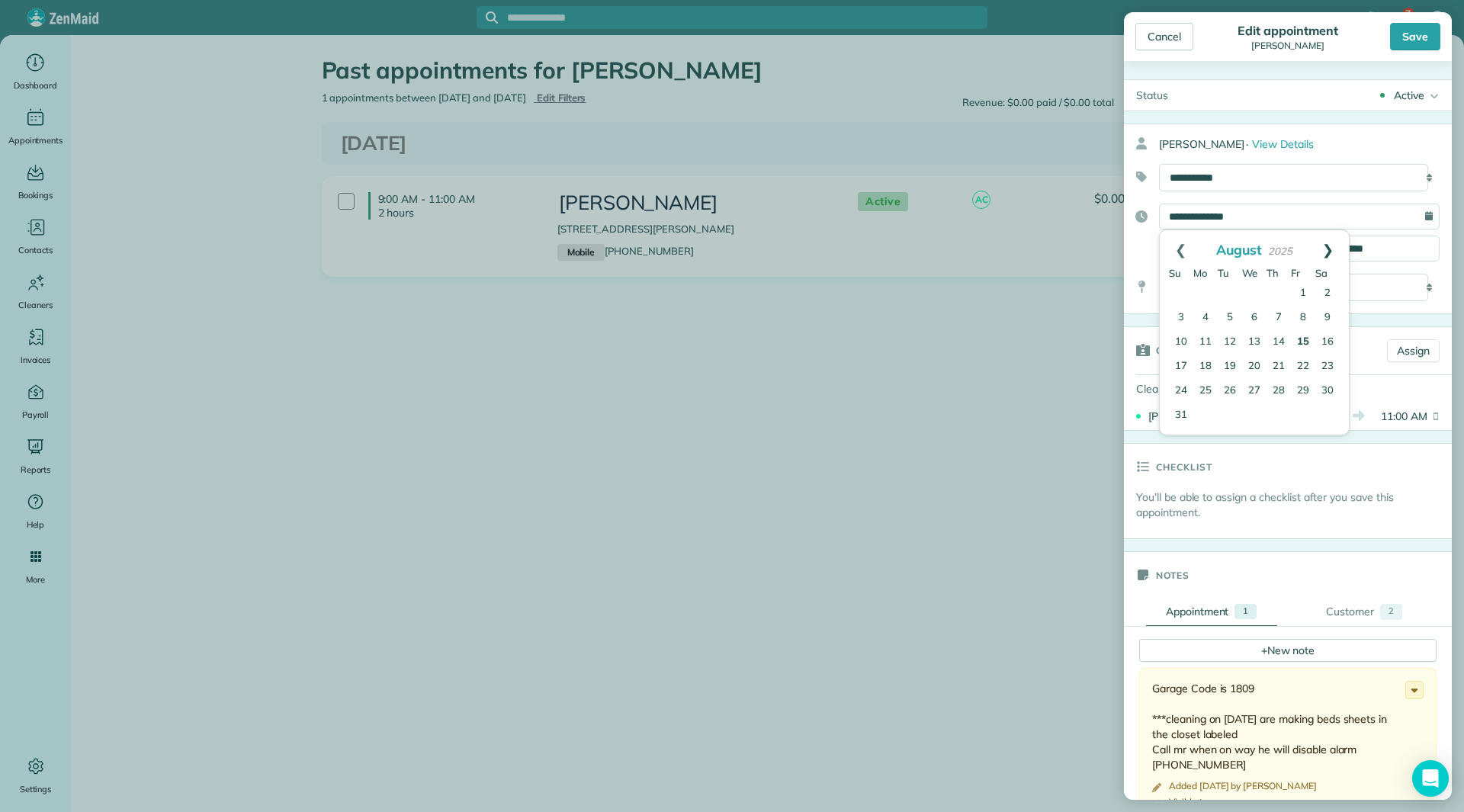
click at [1327, 248] on link "Next" at bounding box center [1329, 249] width 42 height 38
click at [1257, 338] on link "15" at bounding box center [1255, 343] width 25 height 25
type input "**********"
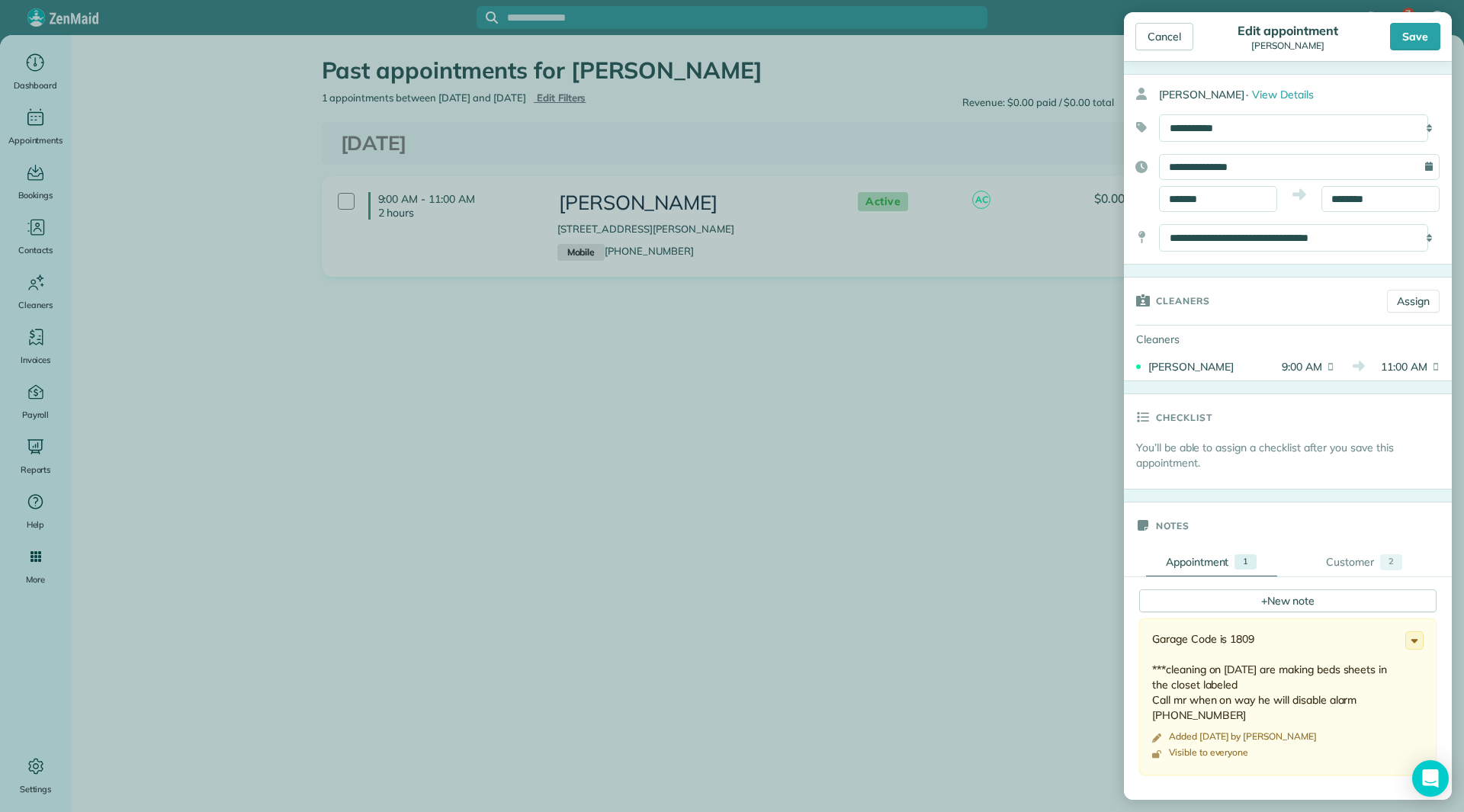
scroll to position [77, 0]
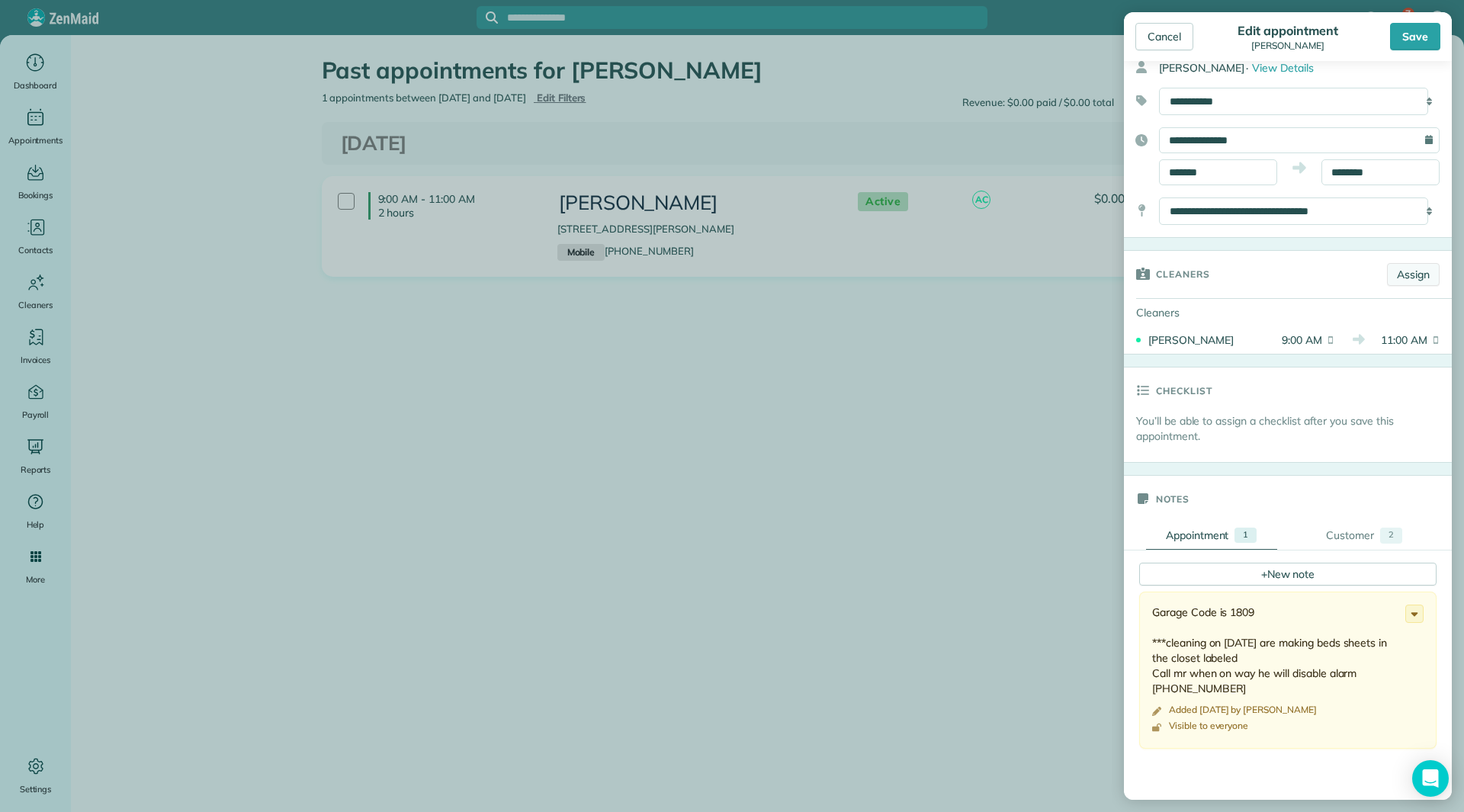
click at [1394, 282] on link "Assign" at bounding box center [1414, 274] width 53 height 23
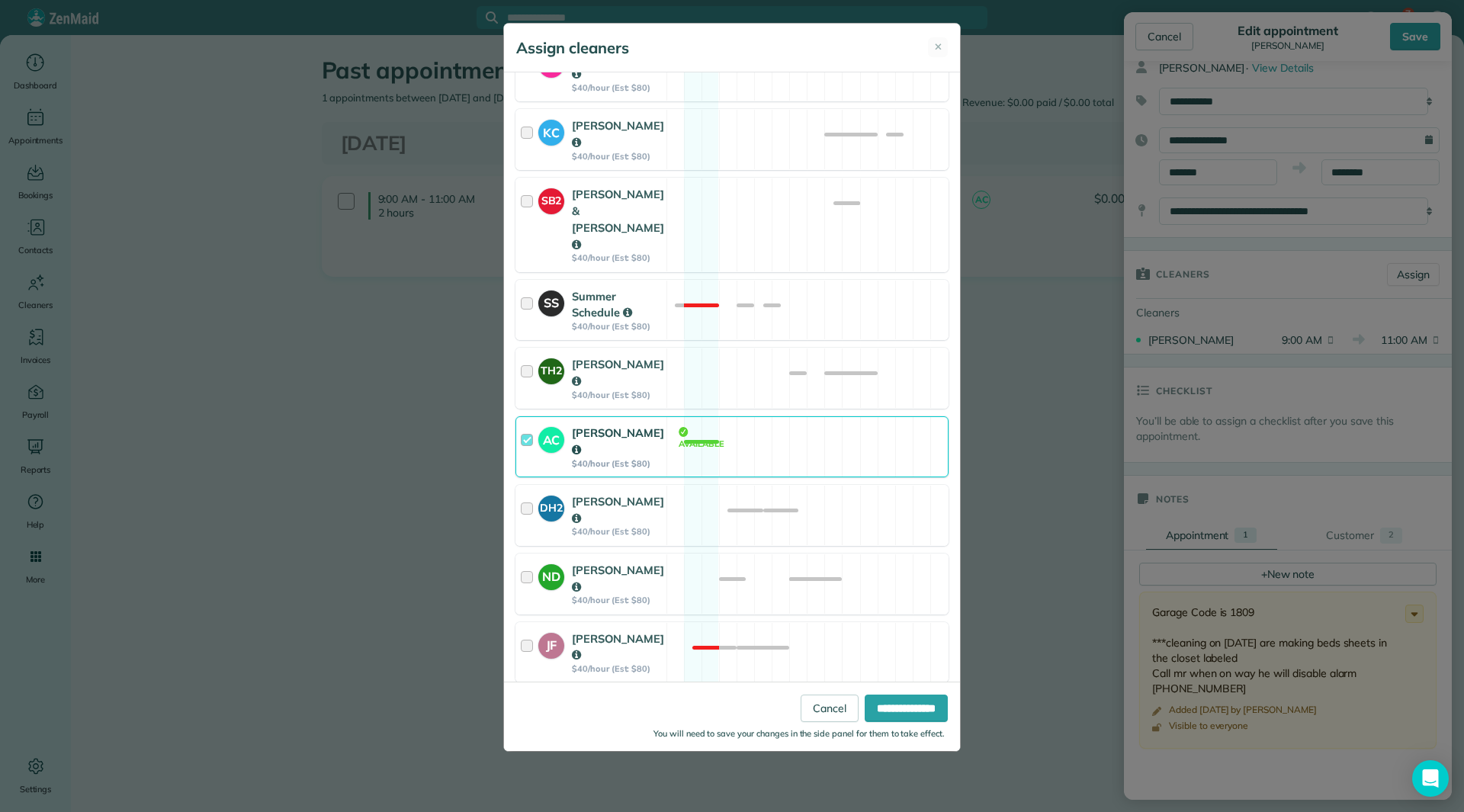
scroll to position [593, 0]
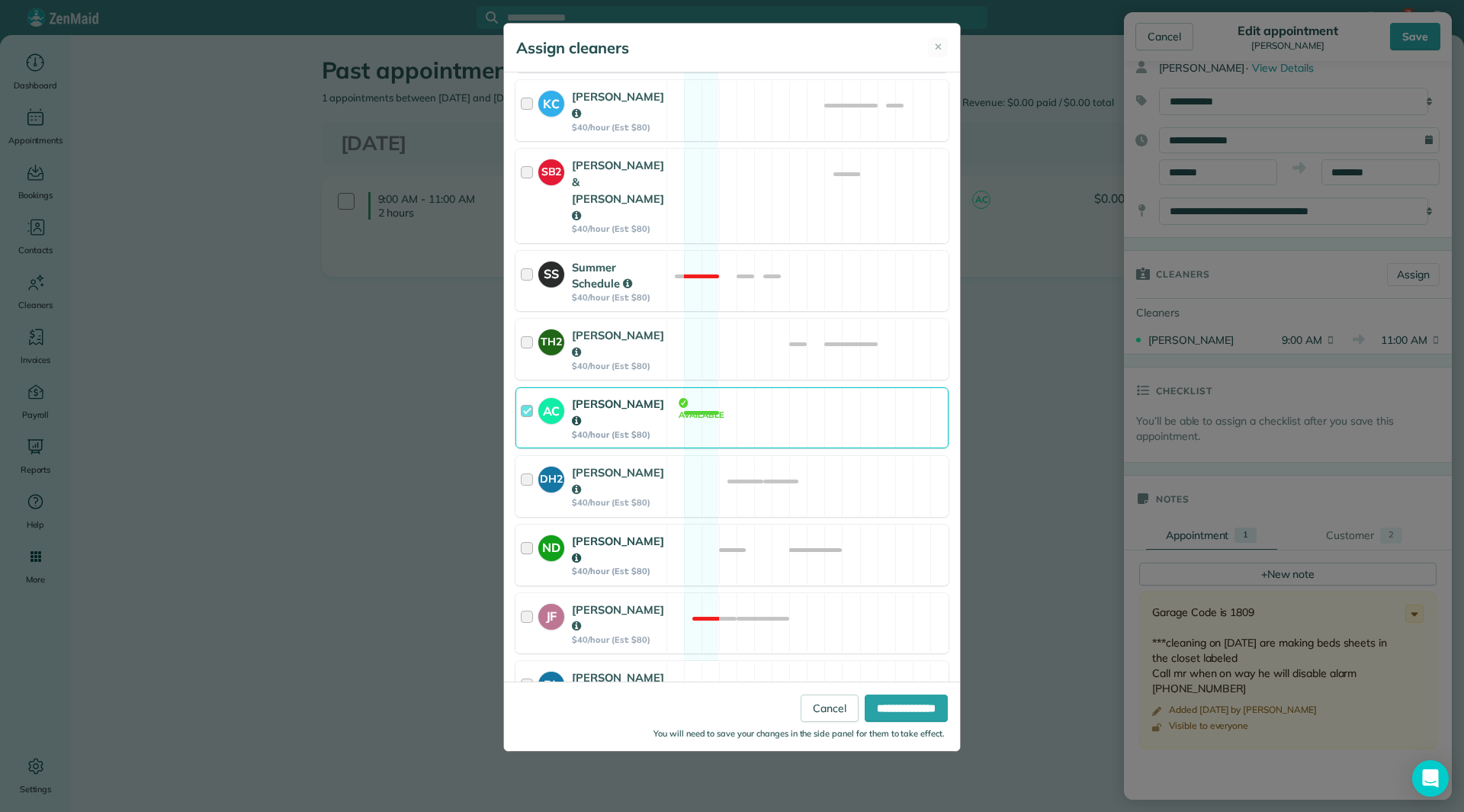
click at [690, 524] on div "ND [PERSON_NAME] $40/hour (Est: $80) Available" at bounding box center [732, 554] width 433 height 61
click at [885, 701] on input "**********" at bounding box center [906, 708] width 83 height 27
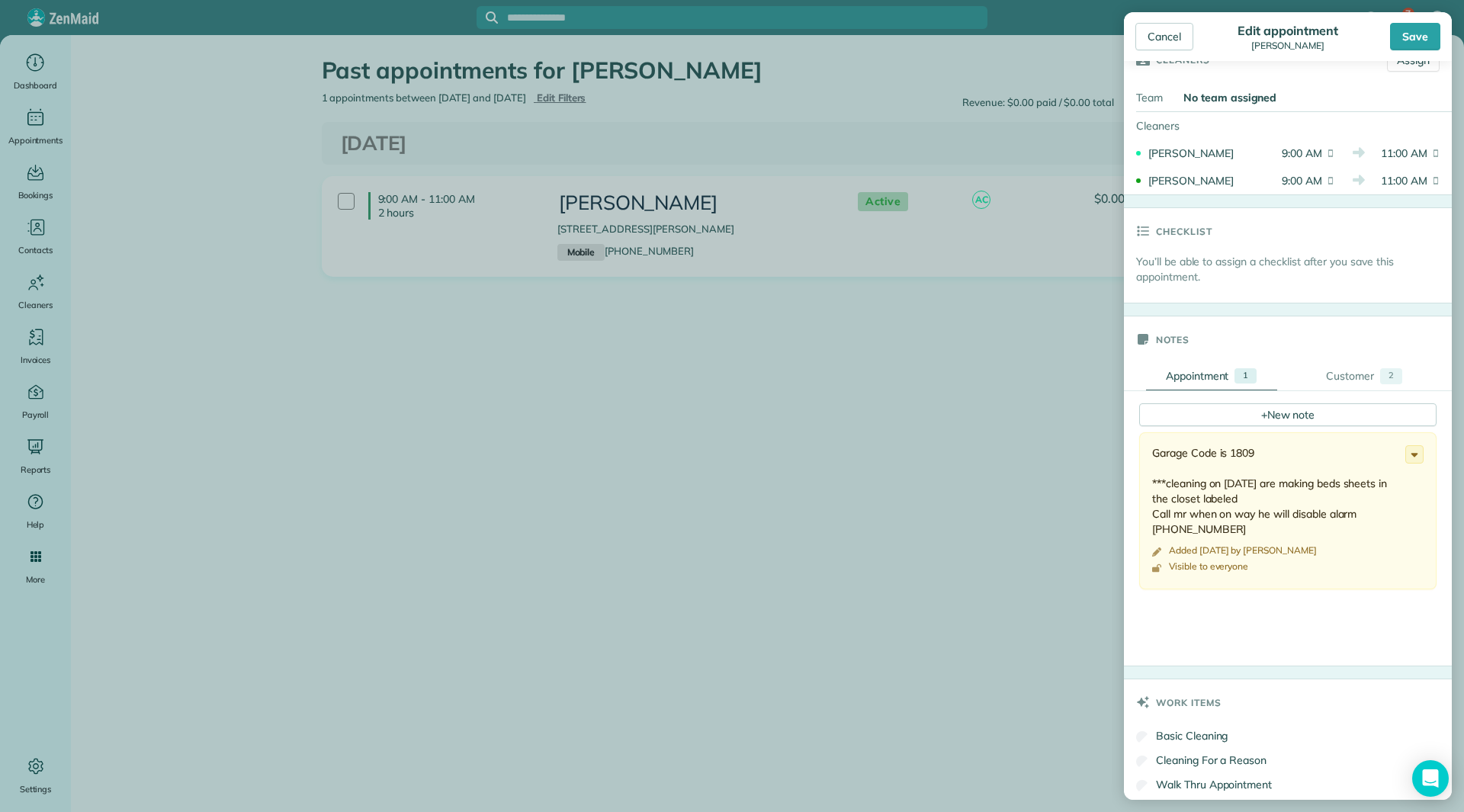
scroll to position [305, 0]
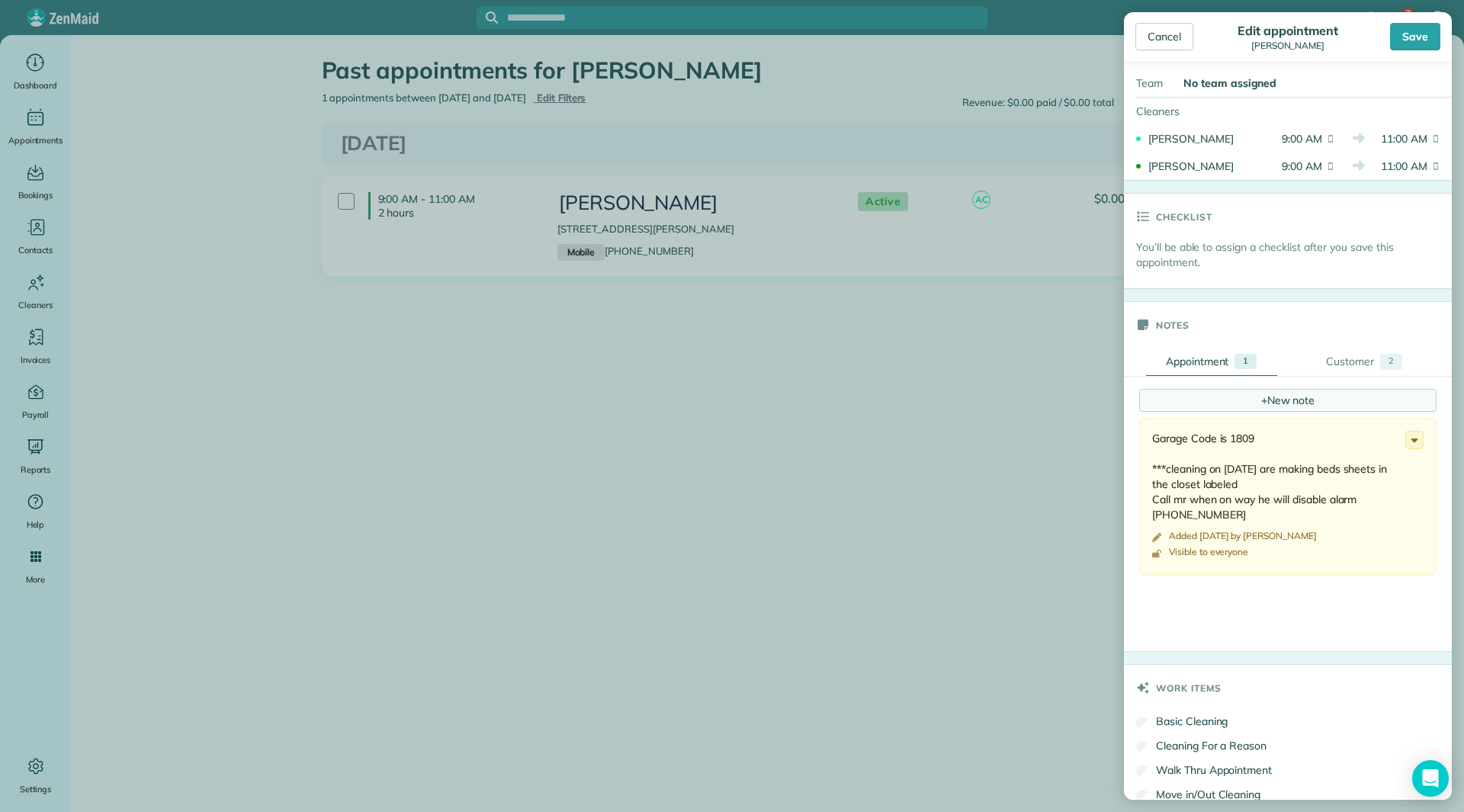
click at [1313, 399] on div "+ New note" at bounding box center [1288, 400] width 297 height 23
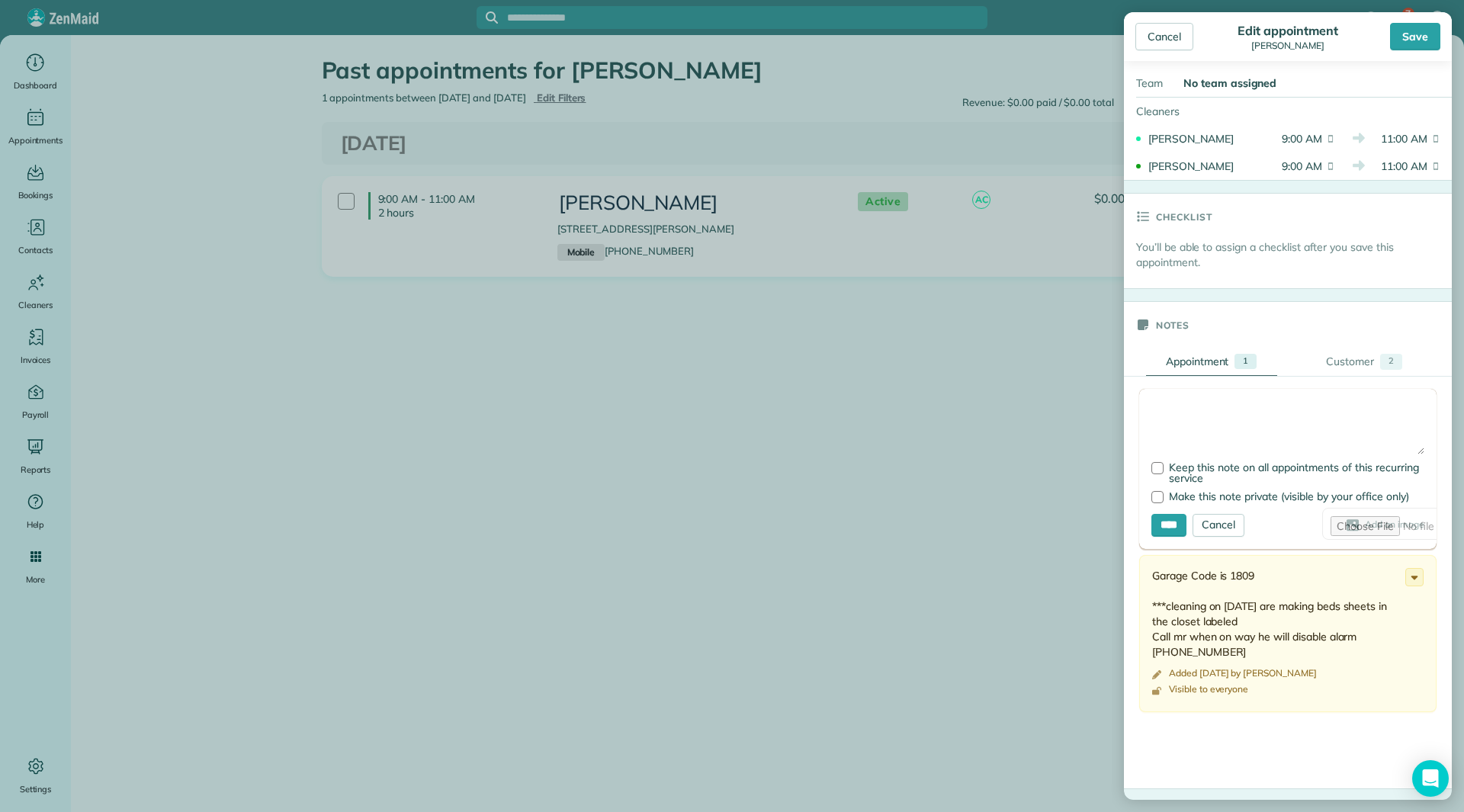
click at [1233, 421] on textarea at bounding box center [1288, 428] width 273 height 54
click at [1241, 426] on textarea "**********" at bounding box center [1288, 428] width 273 height 54
click at [1249, 435] on textarea "**********" at bounding box center [1288, 428] width 273 height 54
type textarea "**********"
click at [1160, 530] on input "****" at bounding box center [1169, 525] width 35 height 23
